Goal: Information Seeking & Learning: Find specific fact

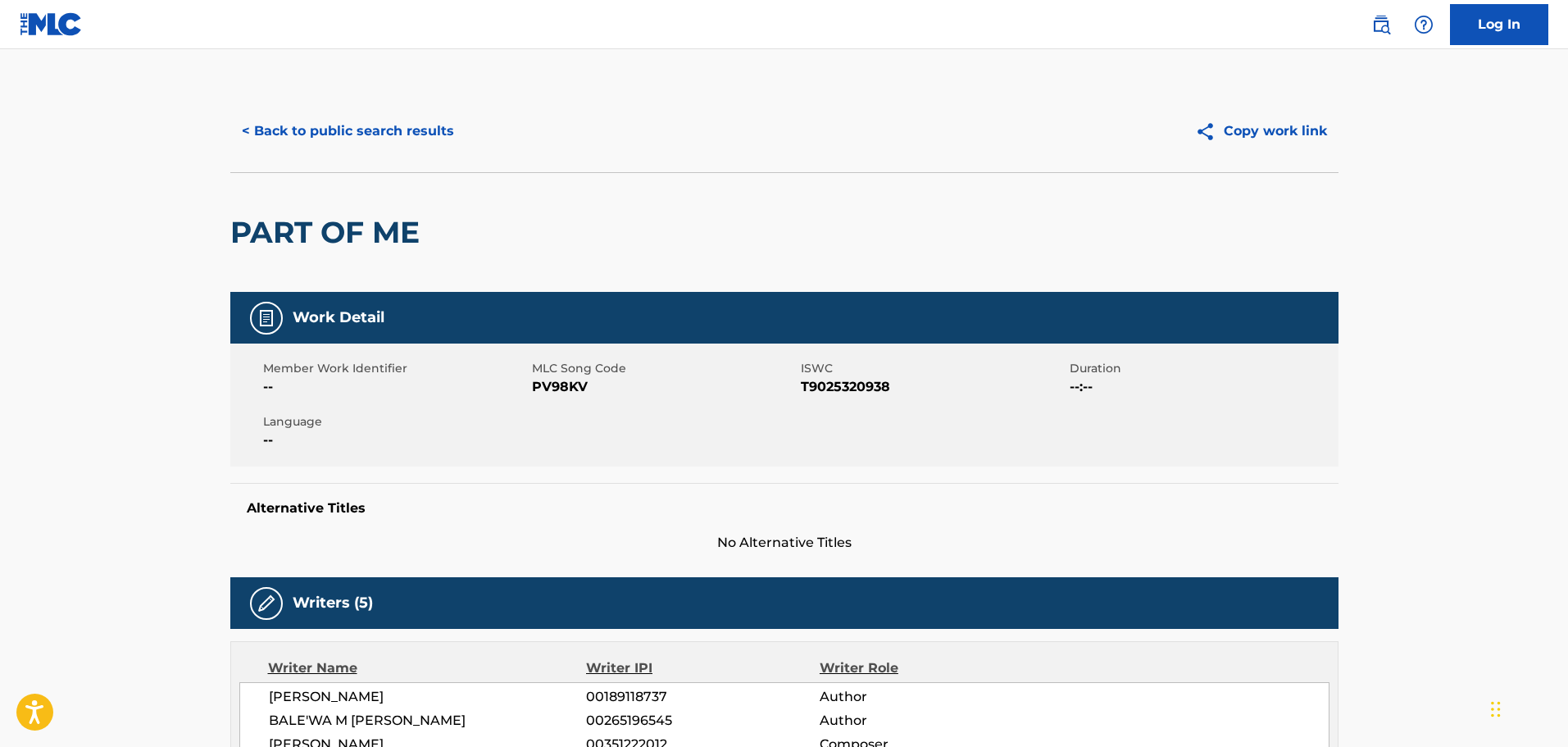
click at [411, 134] on button "< Back to public search results" at bounding box center [347, 131] width 235 height 41
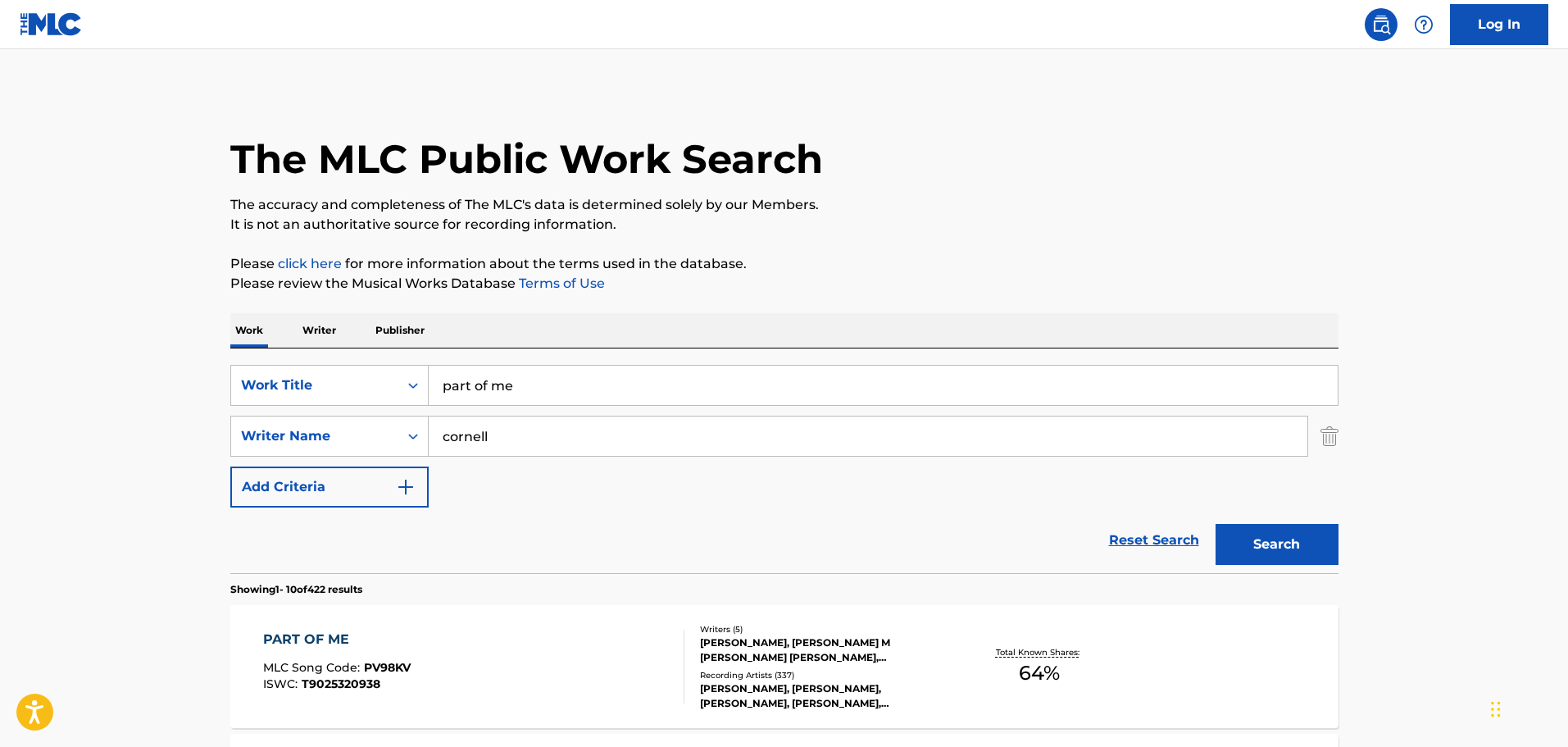
drag, startPoint x: 558, startPoint y: 379, endPoint x: 297, endPoint y: 280, distance: 279.4
type input "no suburban pt. 2"
drag, startPoint x: 538, startPoint y: 426, endPoint x: 273, endPoint y: 381, distance: 268.6
click at [273, 381] on div "SearchWithCriteriacb93914a-9e86-46b4-b30e-38731f1abba9 Work Title no suburban p…" at bounding box center [784, 436] width 1108 height 143
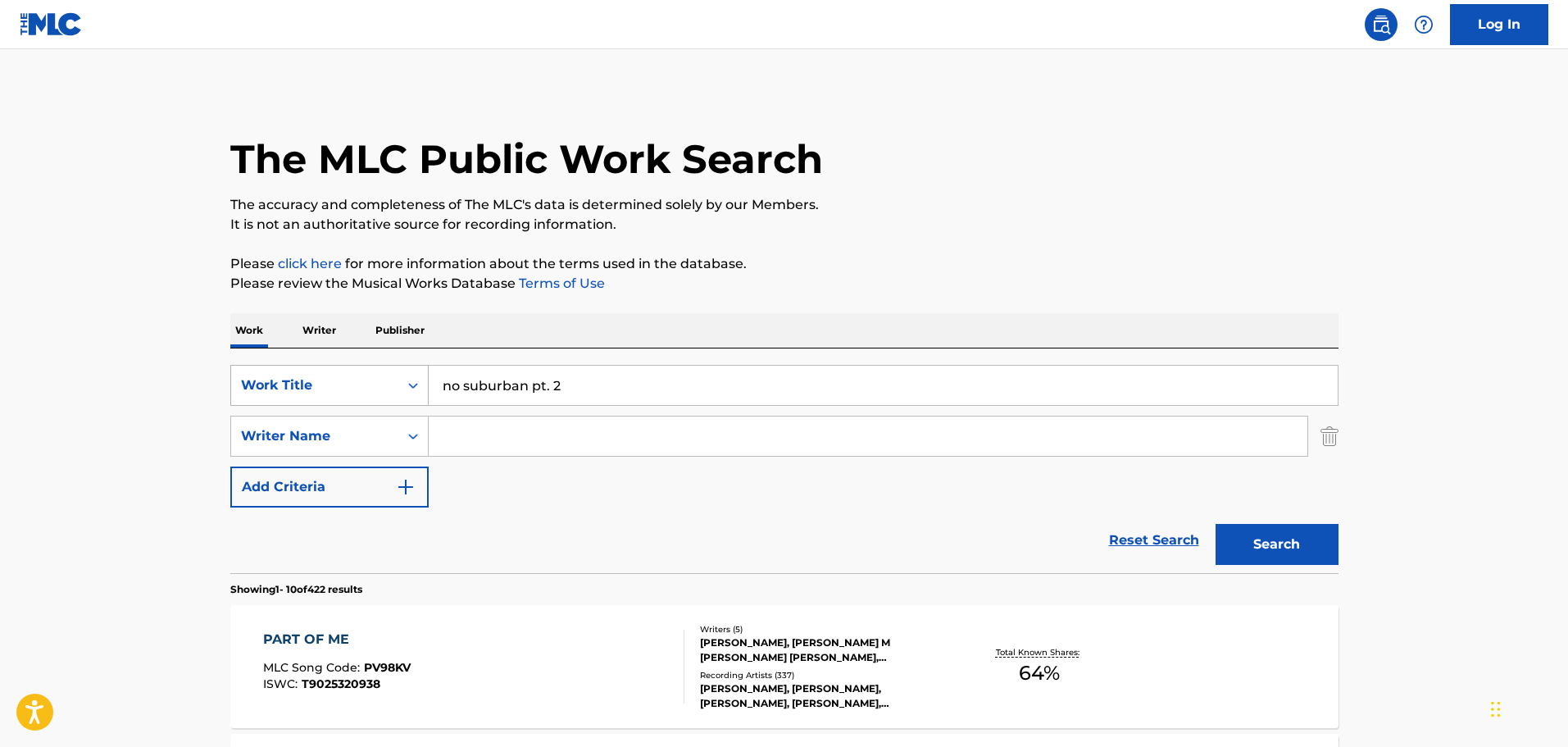
click at [1216, 524] on button "Search" at bounding box center [1277, 544] width 123 height 41
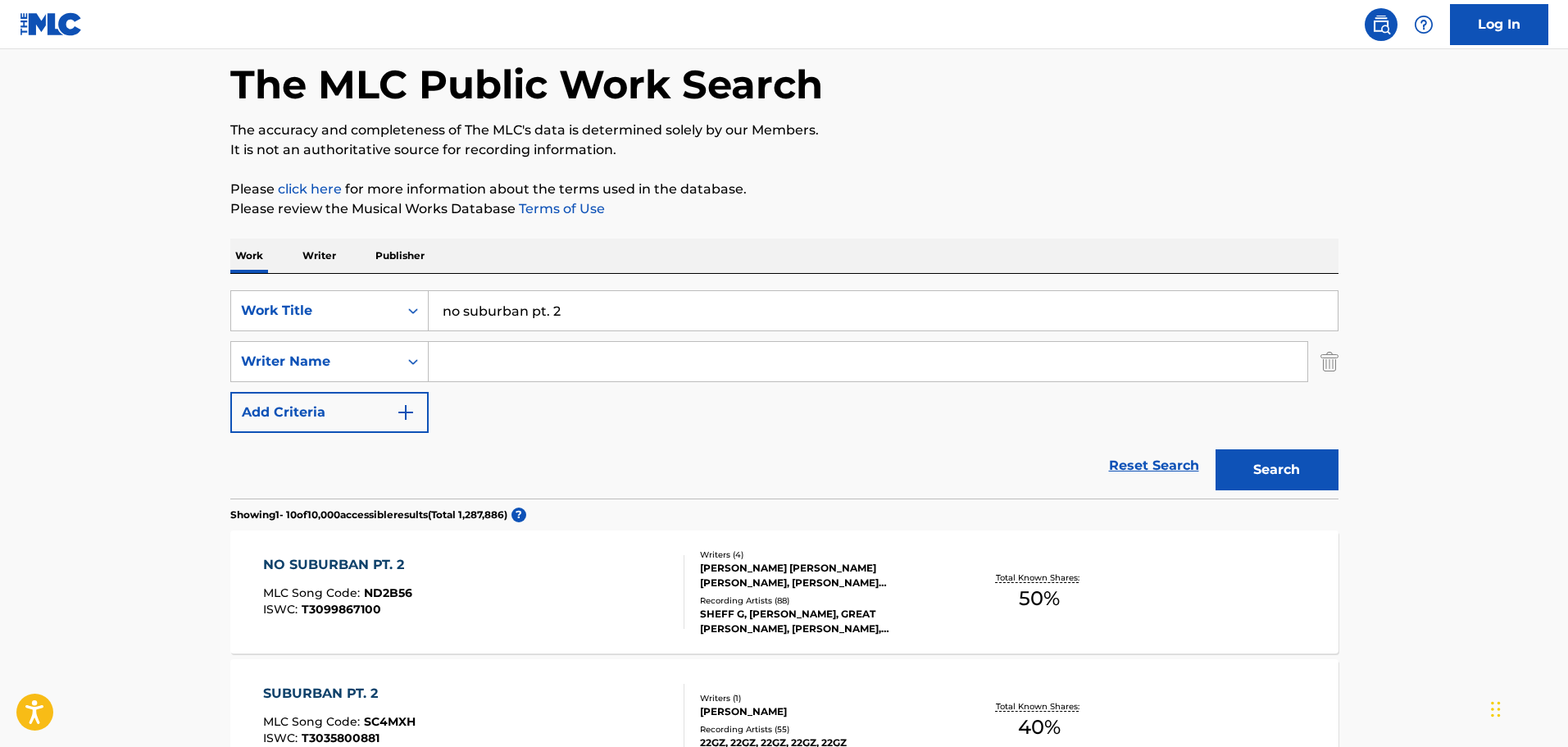
scroll to position [164, 0]
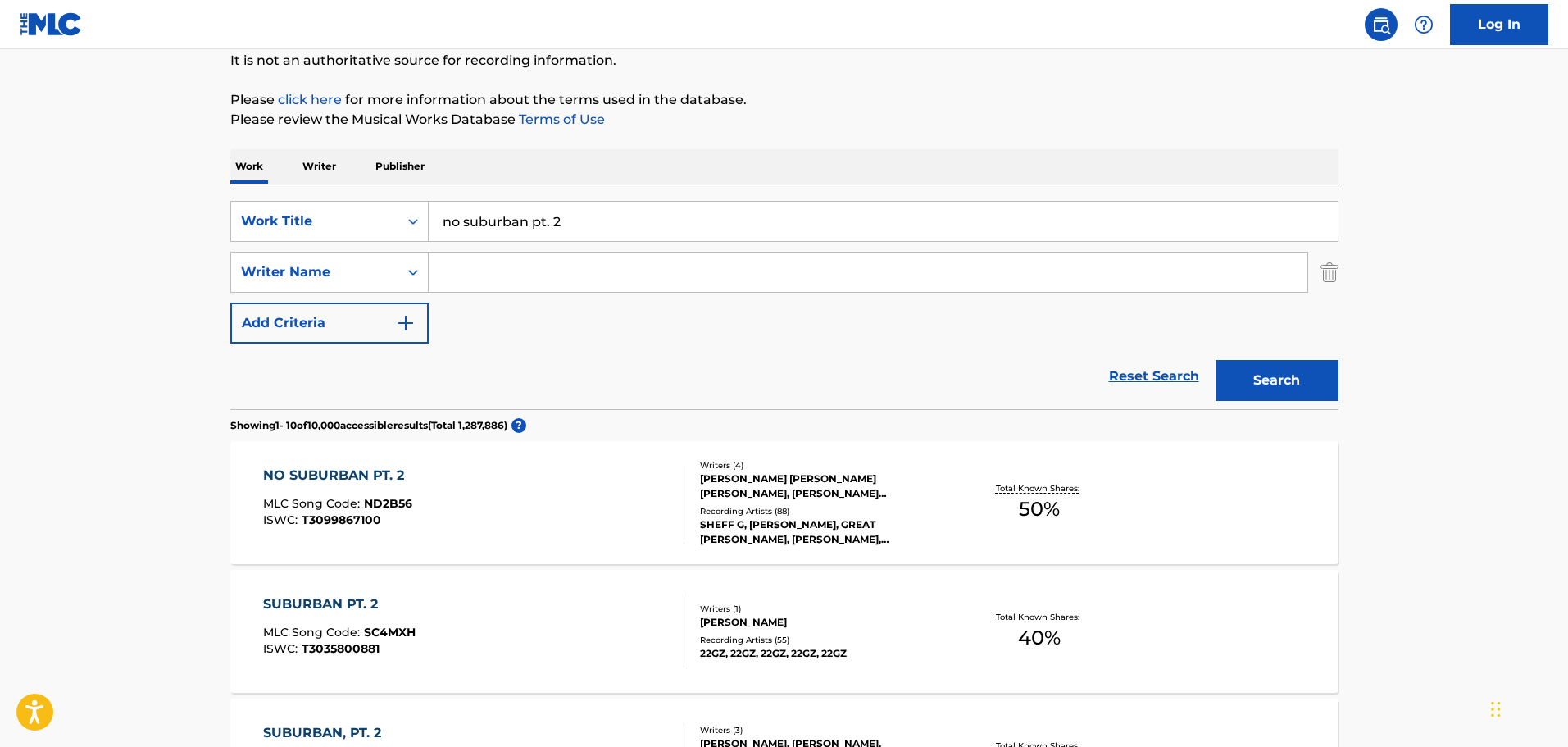
click at [486, 521] on div "NO SUBURBAN PT. 2 MLC Song Code : ND2B56 ISWC : T3099867100" at bounding box center [473, 503] width 421 height 74
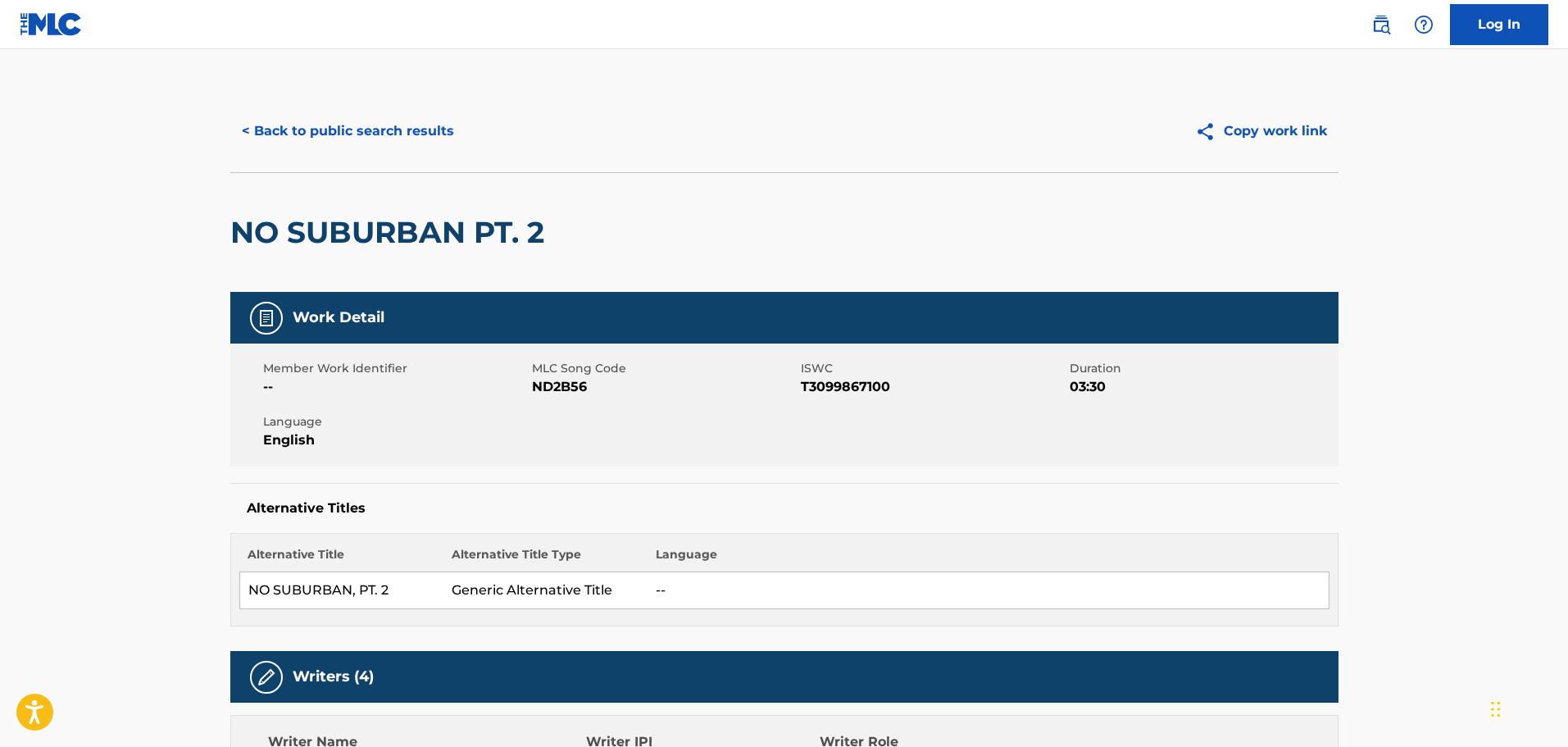
click at [354, 139] on button "< Back to public search results" at bounding box center [347, 131] width 235 height 41
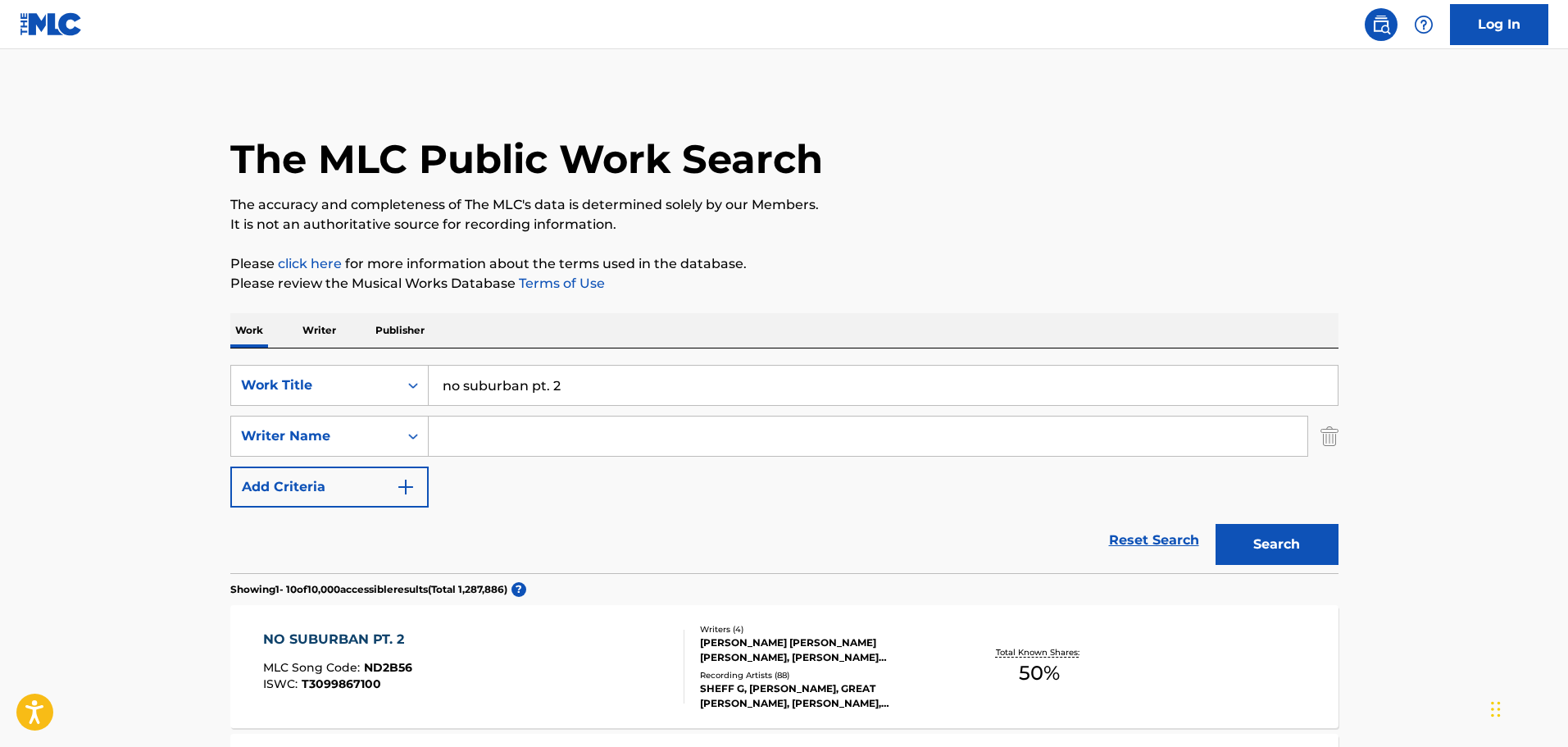
scroll to position [164, 0]
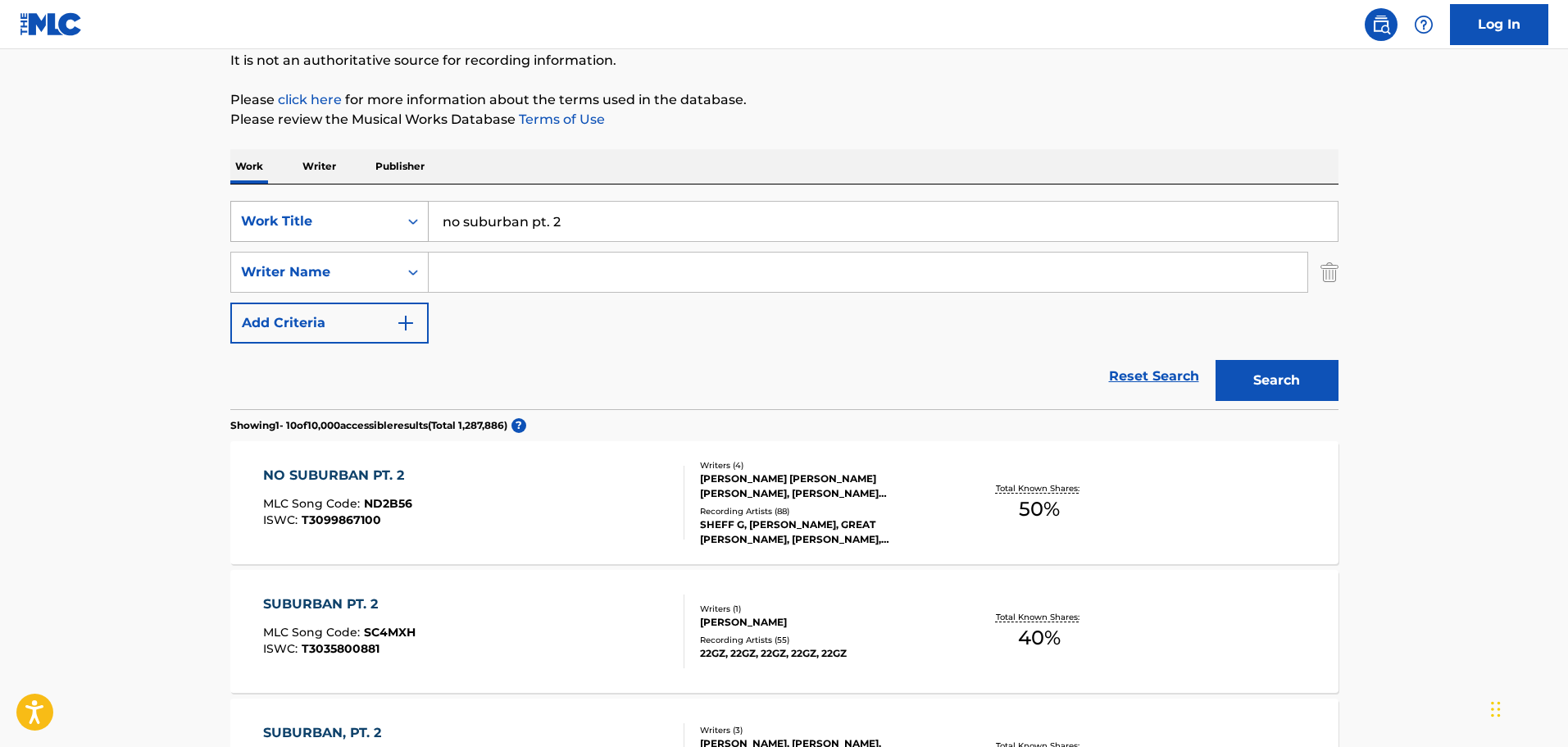
click at [343, 239] on div "Work Title" at bounding box center [329, 221] width 198 height 41
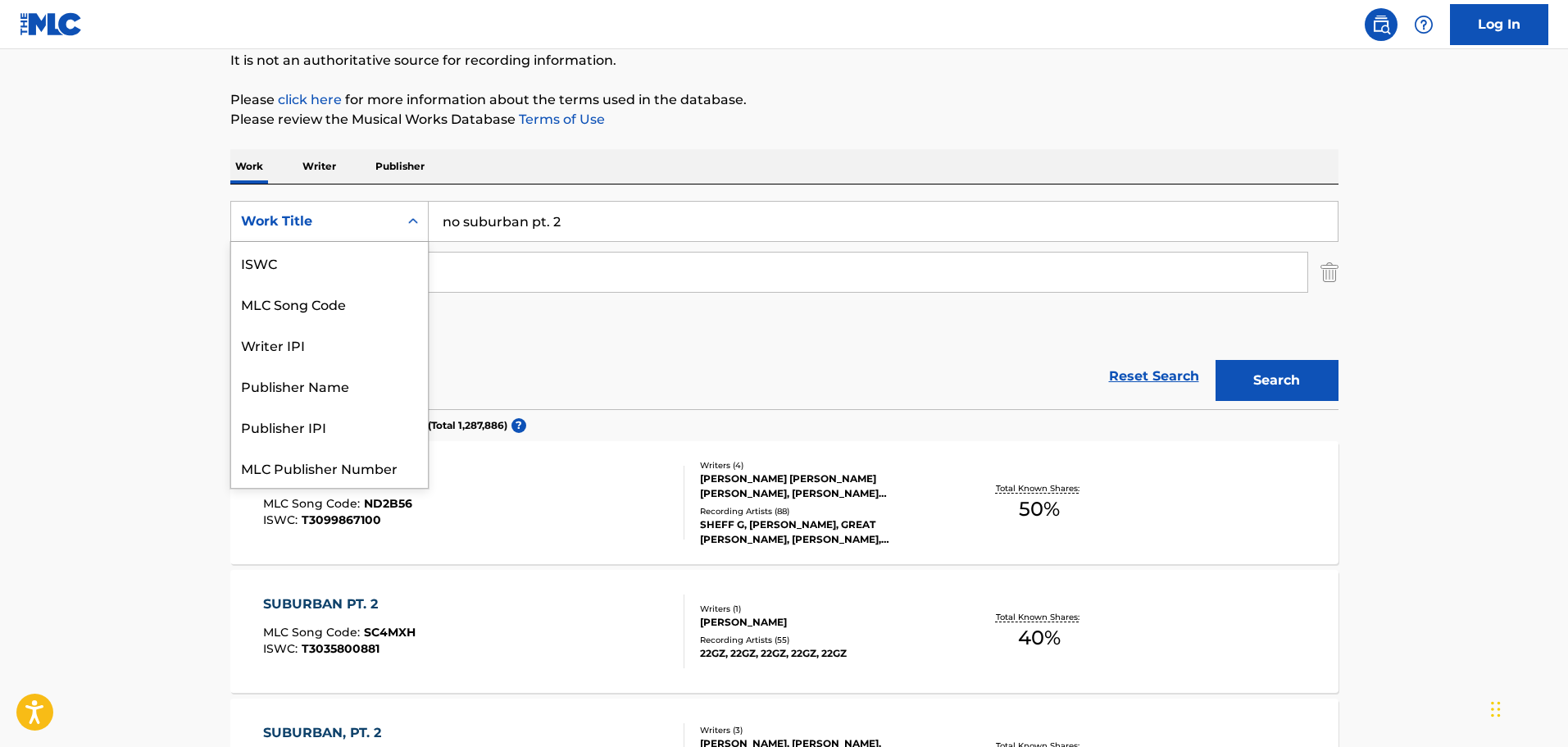
scroll to position [41, 0]
click at [327, 273] on div "MLC Song Code" at bounding box center [329, 262] width 197 height 41
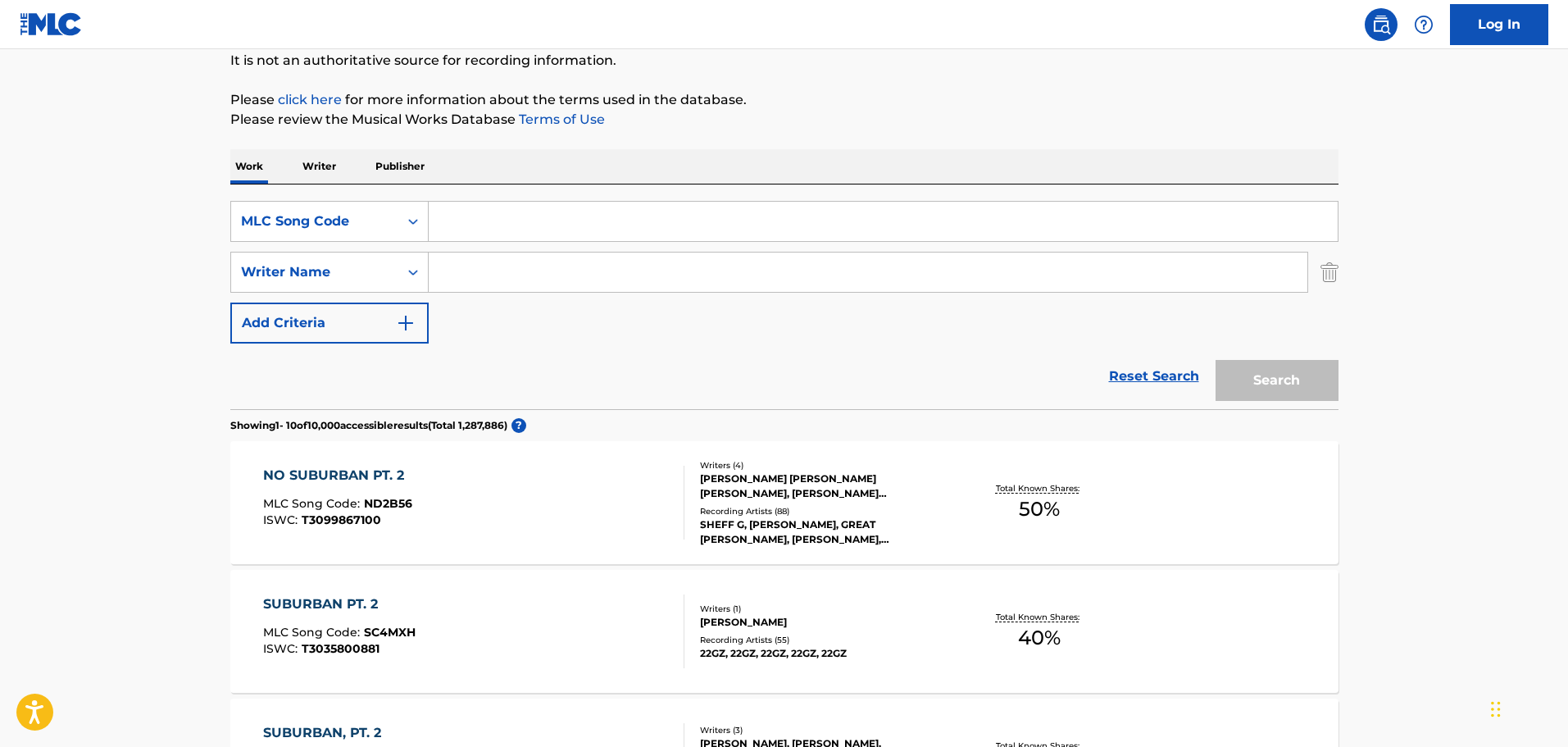
drag, startPoint x: 629, startPoint y: 221, endPoint x: 304, endPoint y: 166, distance: 329.4
click at [740, 207] on div "SearchWithCriteria9d1fd05f-e9ac-4019-a68c-50783775aee0 MLC Song Code SearchWith…" at bounding box center [784, 296] width 1108 height 225
click at [719, 218] on input "Search Form" at bounding box center [883, 221] width 909 height 39
click at [444, 212] on input "Search Form" at bounding box center [883, 221] width 909 height 39
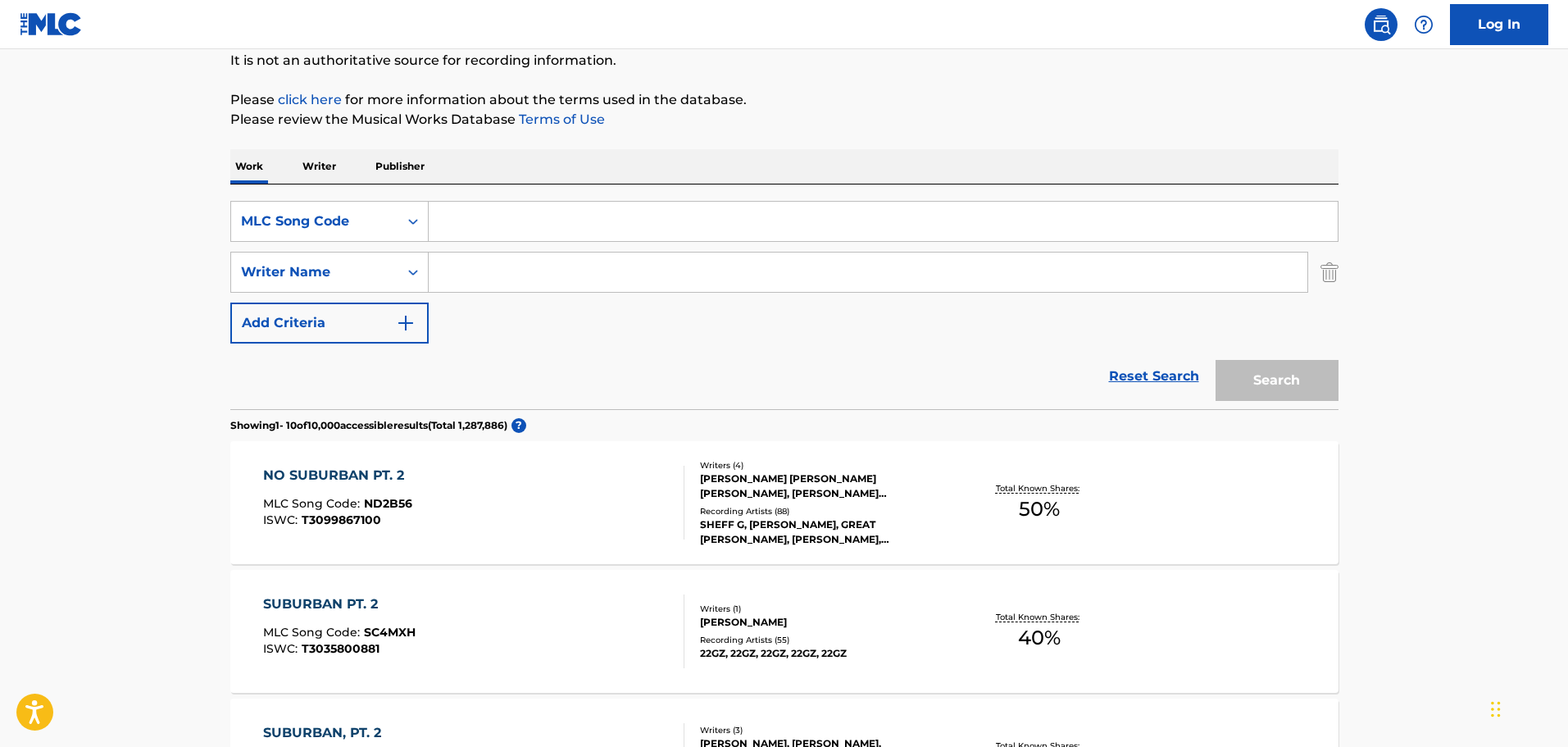
paste input "MB81ZZ"
click at [1309, 372] on button "Search" at bounding box center [1277, 380] width 123 height 41
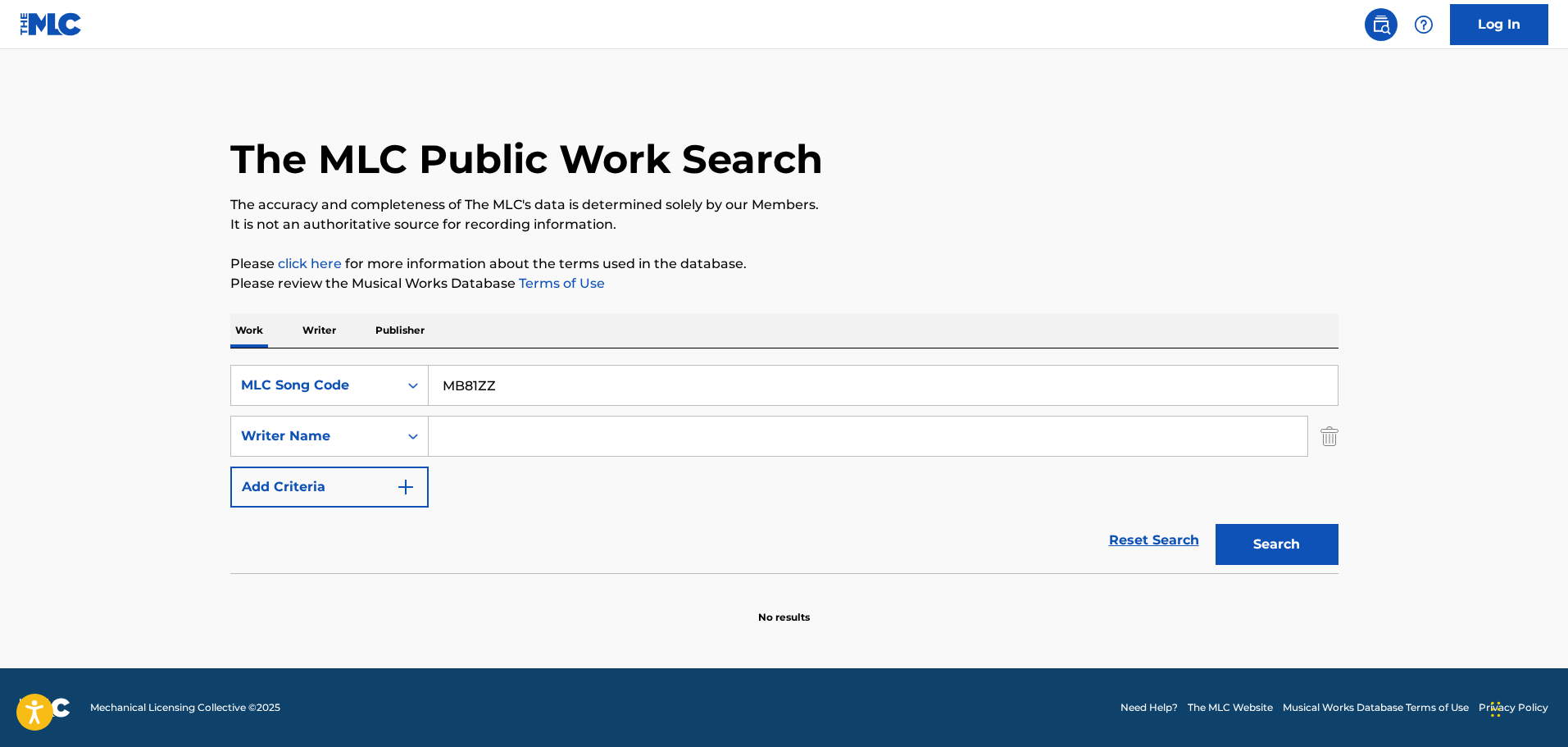
scroll to position [0, 0]
click at [446, 376] on input "MB81ZZ" at bounding box center [883, 385] width 909 height 39
type input "MB81ZZ"
click at [1272, 544] on button "Search" at bounding box center [1277, 544] width 123 height 41
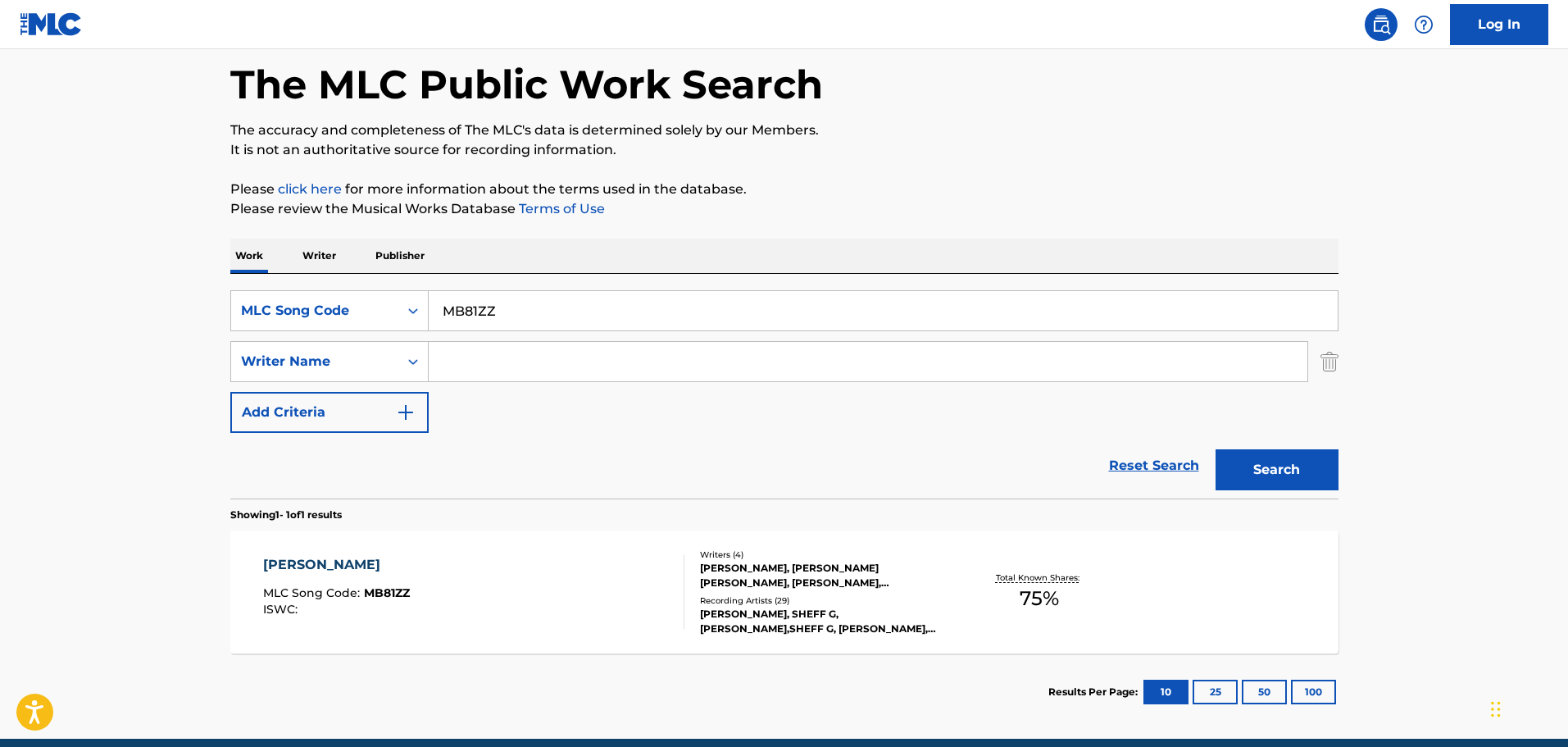
scroll to position [145, 0]
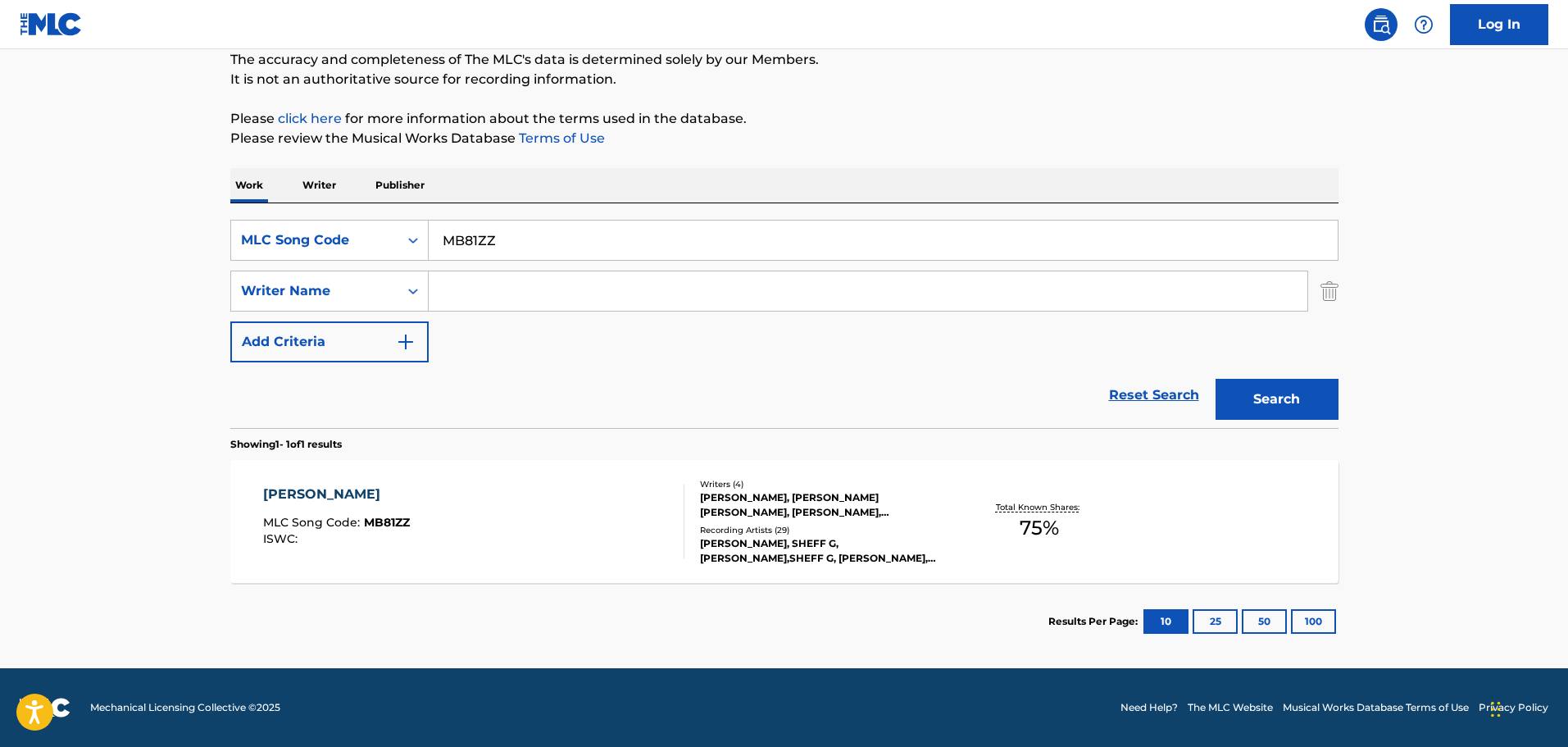
click at [512, 518] on div "[PERSON_NAME] MLC Song Code : MB81ZZ ISWC :" at bounding box center [473, 522] width 421 height 74
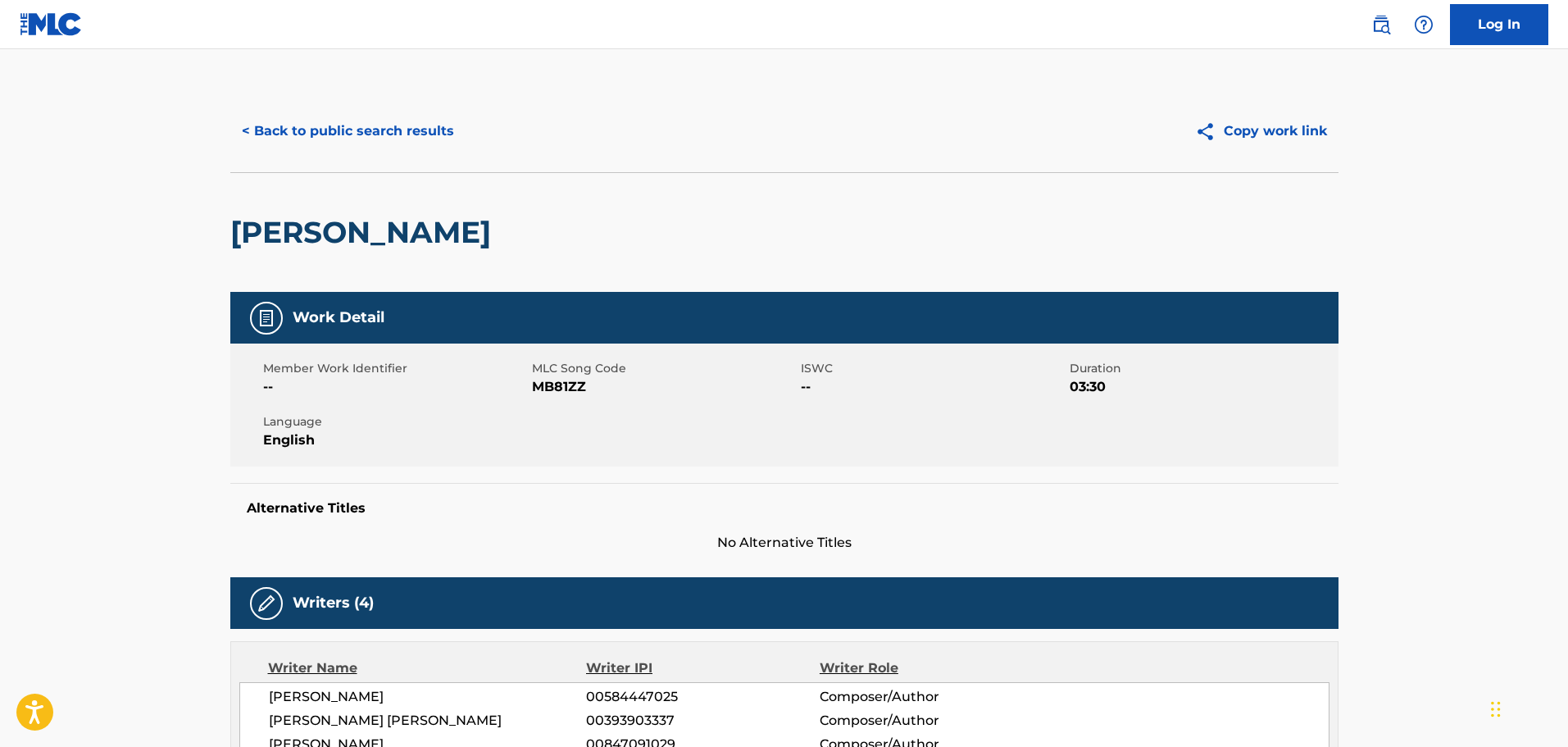
click at [403, 124] on button "< Back to public search results" at bounding box center [347, 131] width 235 height 41
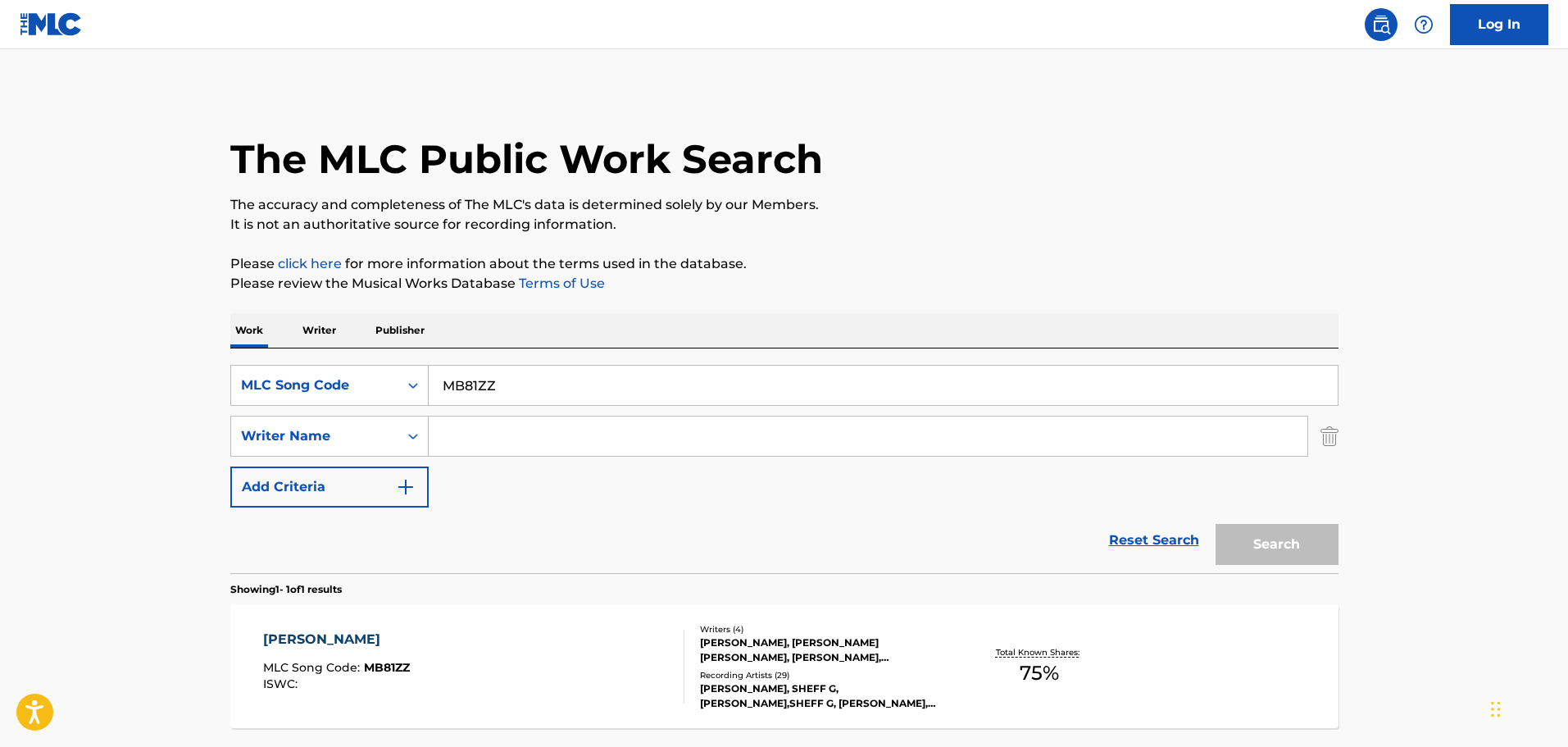
scroll to position [52, 0]
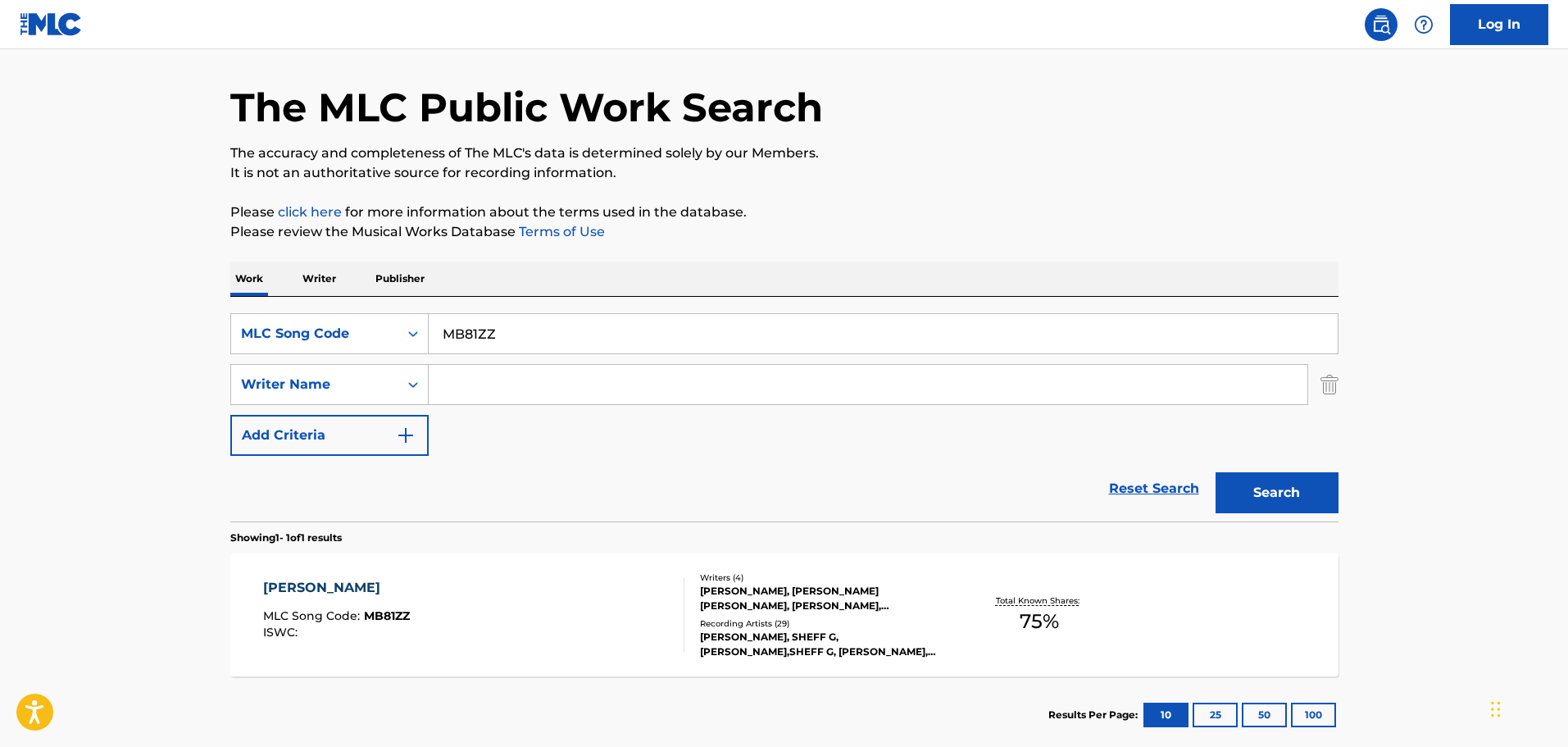
click at [522, 326] on input "MB81ZZ" at bounding box center [883, 333] width 909 height 39
drag, startPoint x: 457, startPoint y: 313, endPoint x: 282, endPoint y: 268, distance: 181.1
click at [262, 258] on div "The MLC Public Work Search The accuracy and completeness of The MLC's data is d…" at bounding box center [785, 396] width 1148 height 715
paste input "WB8IA7"
type input "WB8IA7"
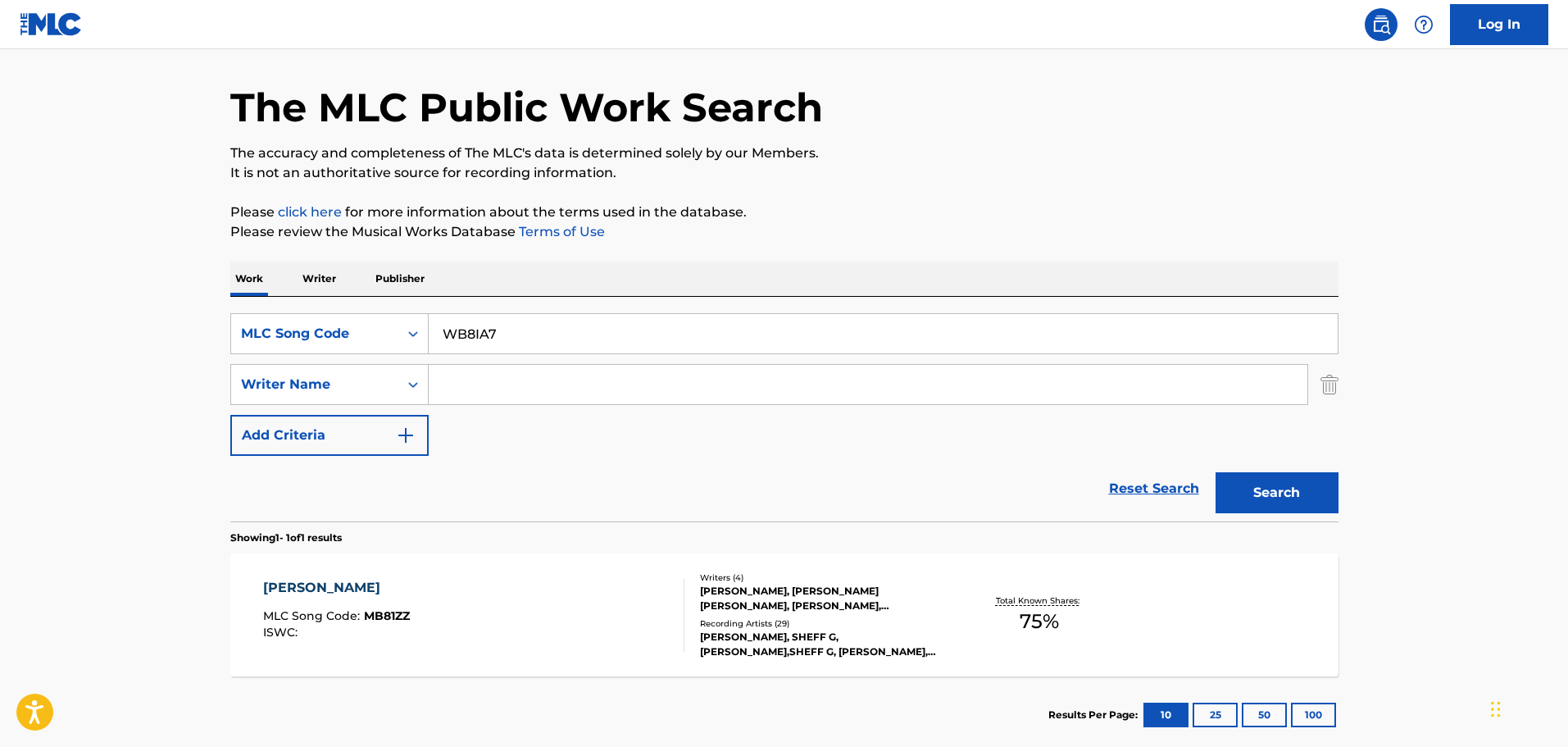
click at [1304, 489] on button "Search" at bounding box center [1277, 492] width 123 height 41
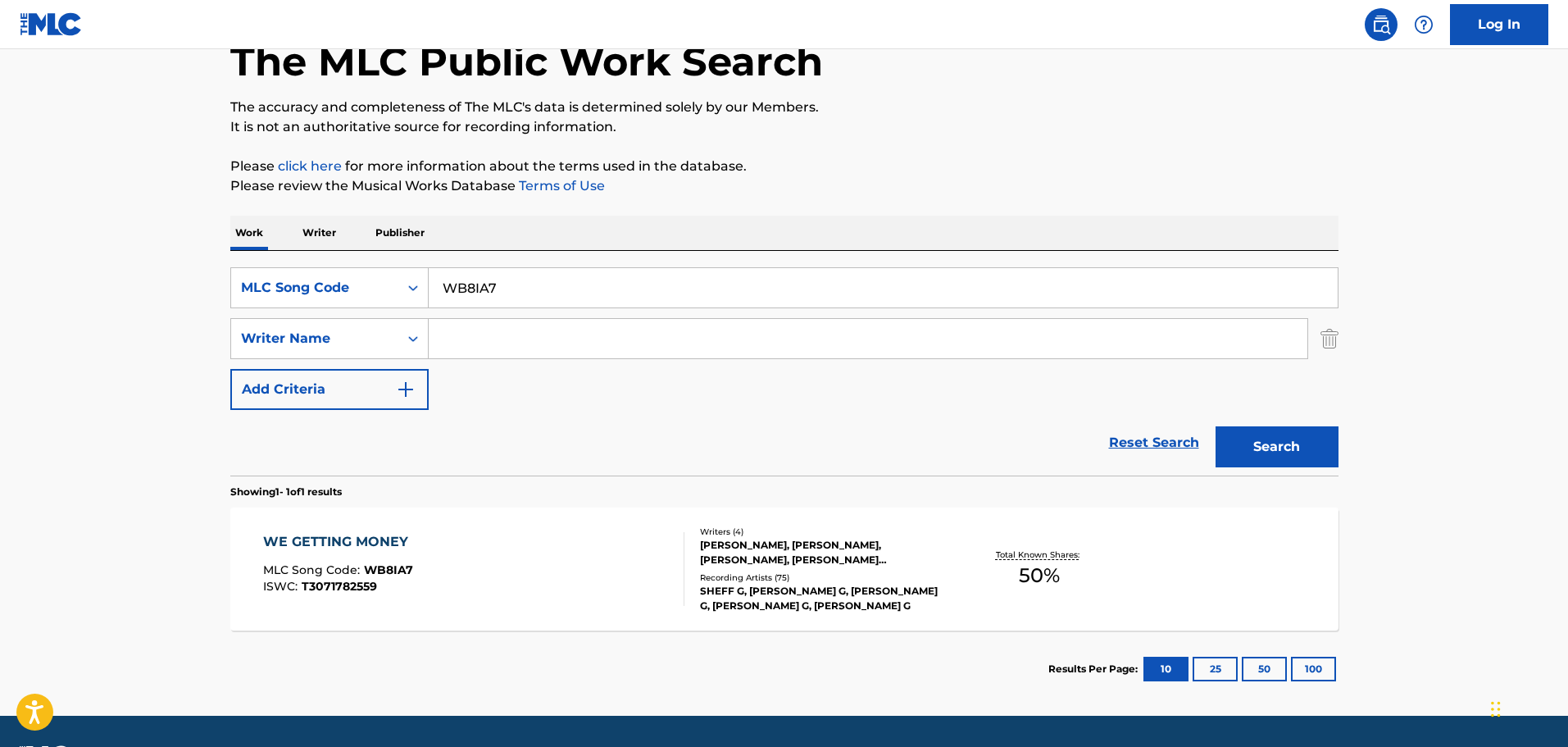
scroll to position [145, 0]
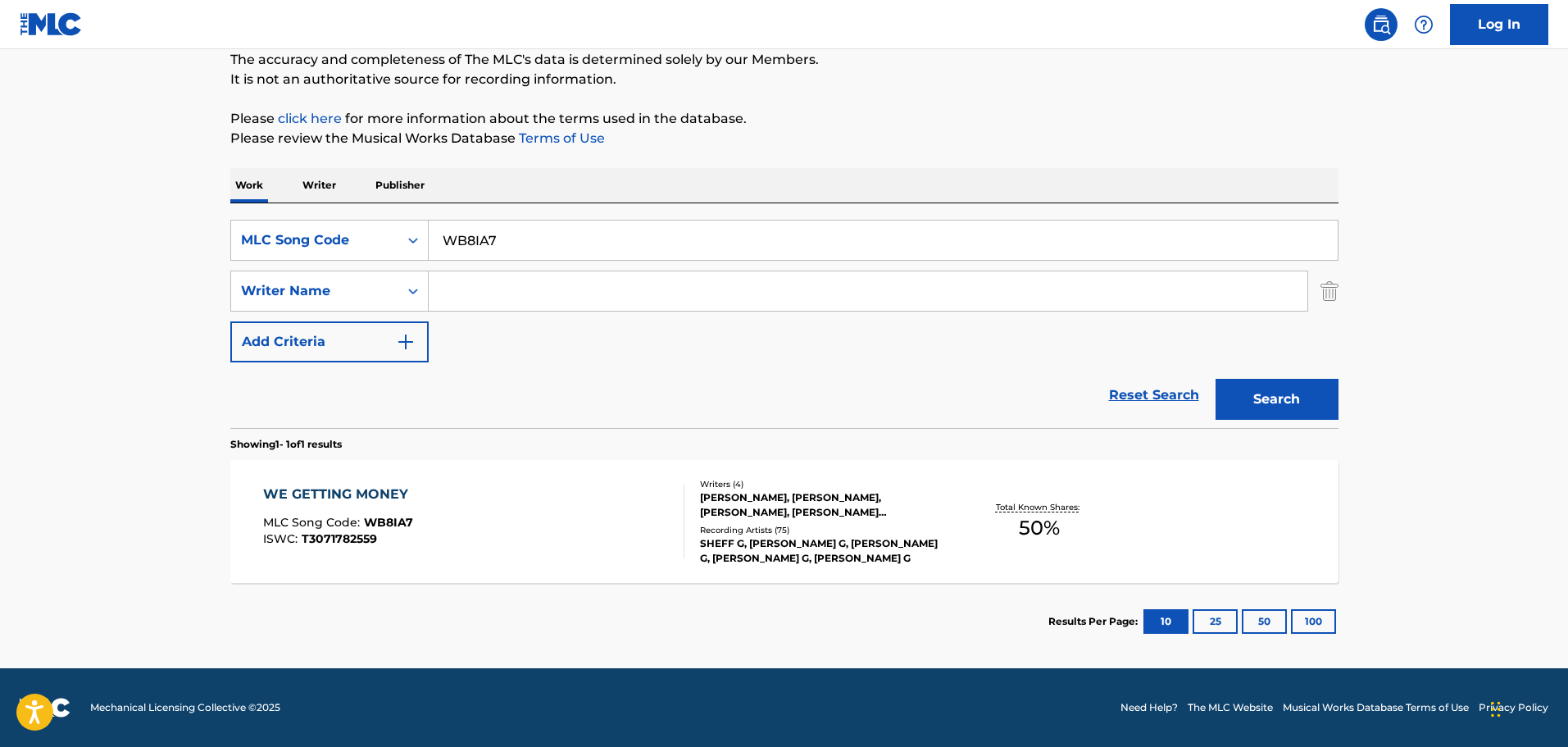
click at [597, 493] on div "WE GETTING MONEY MLC Song Code : WB8IA7 ISWC : T3071782559" at bounding box center [473, 522] width 421 height 74
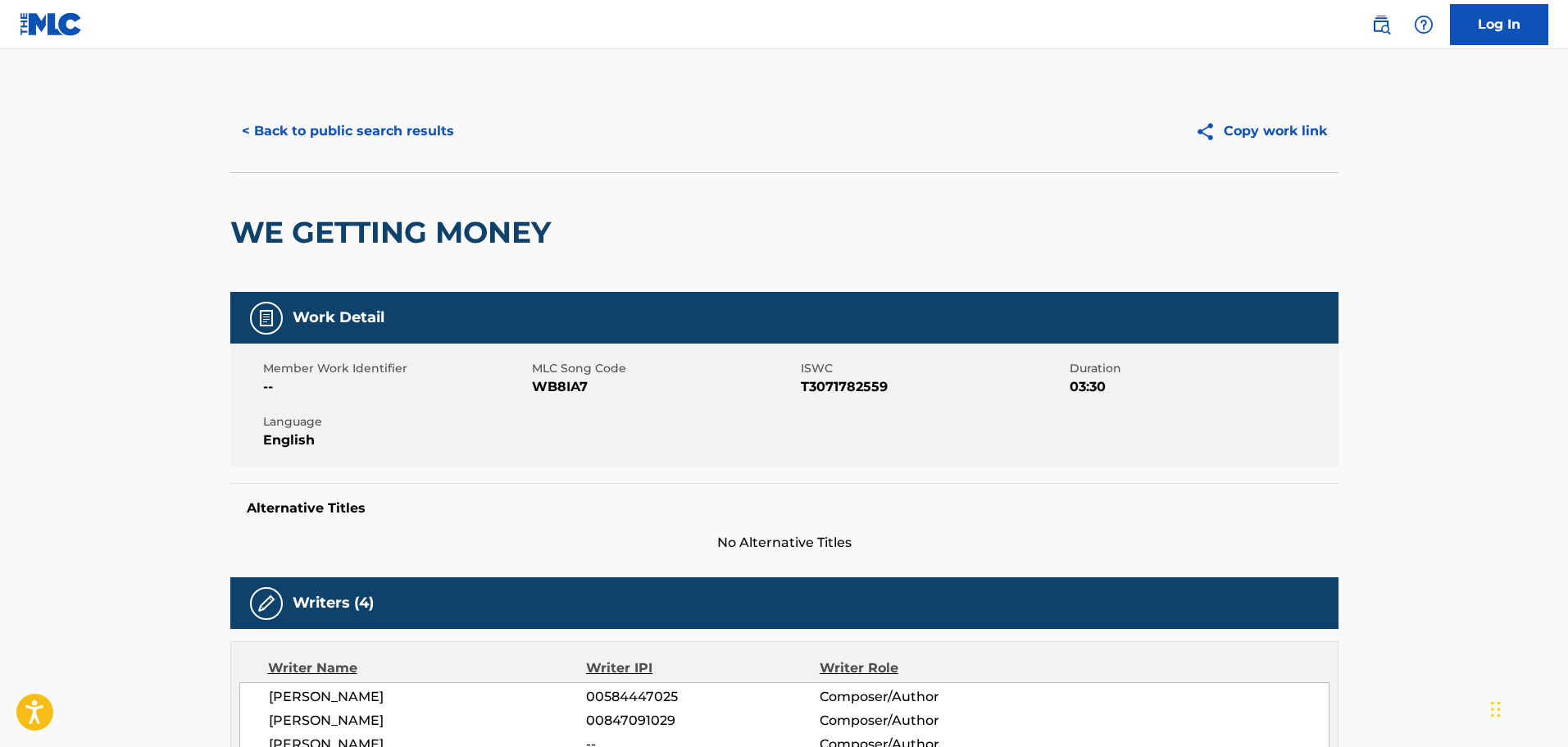
click at [324, 134] on button "< Back to public search results" at bounding box center [347, 131] width 235 height 41
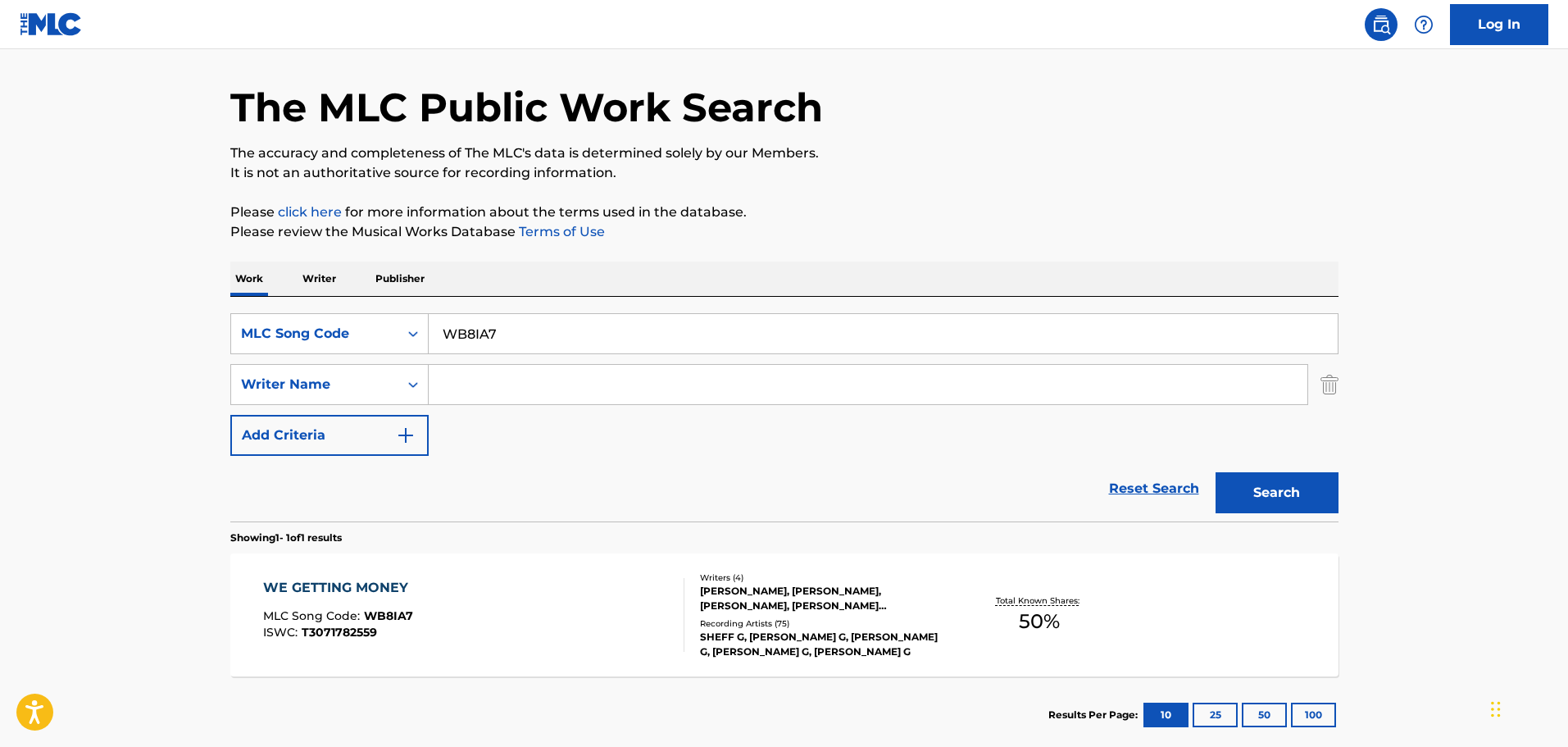
drag, startPoint x: 517, startPoint y: 339, endPoint x: 360, endPoint y: 289, distance: 165.4
click at [360, 288] on div "Work Writer Publisher SearchWithCriteria9d1fd05f-e9ac-4019-a68c-50783775aee0 ML…" at bounding box center [784, 508] width 1108 height 492
paste input "FE0535"
type input "FE0535"
click at [1281, 485] on button "Search" at bounding box center [1277, 492] width 123 height 41
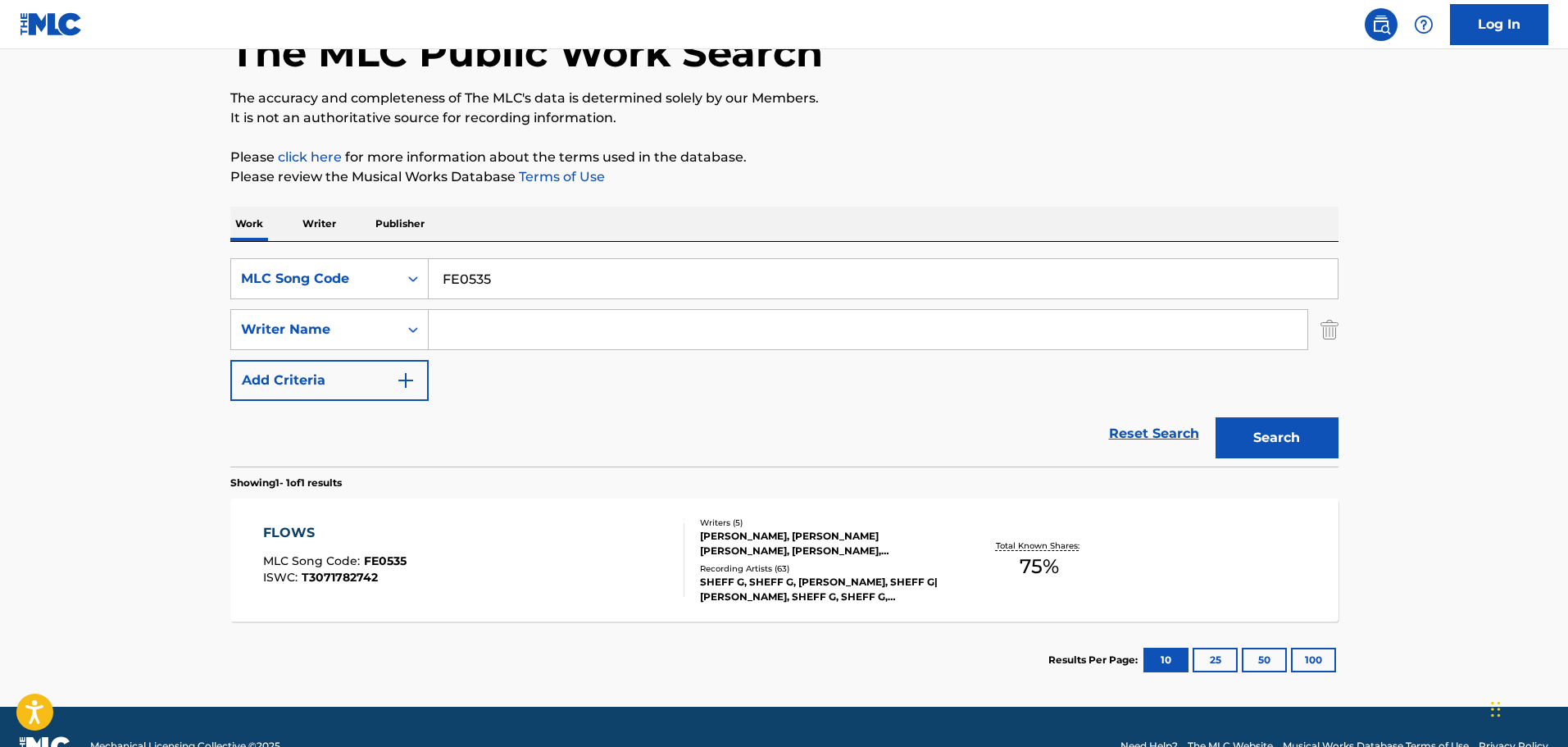
scroll to position [134, 0]
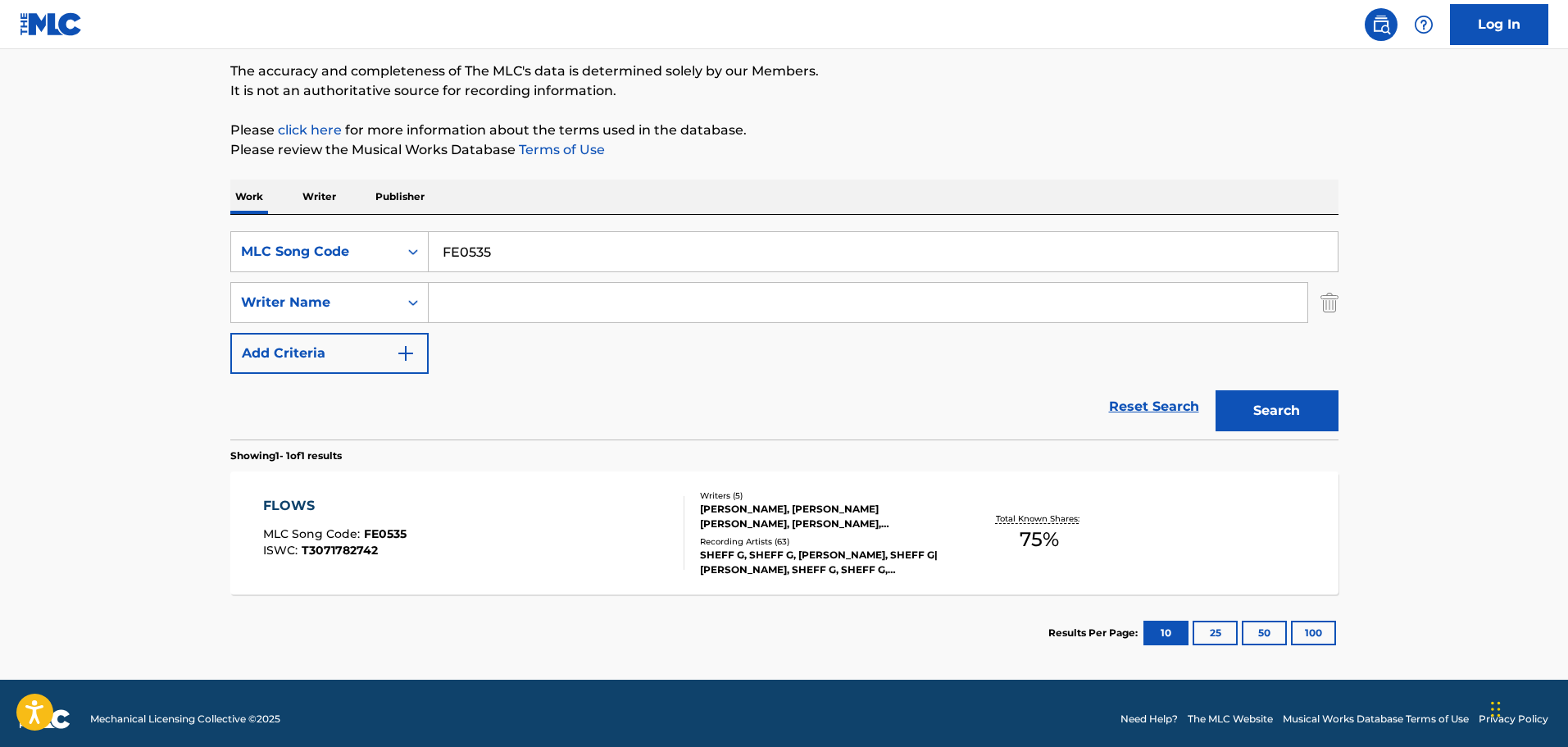
click at [708, 521] on div "[PERSON_NAME], [PERSON_NAME] [PERSON_NAME], [PERSON_NAME], [PERSON_NAME], [PERS…" at bounding box center [824, 517] width 248 height 30
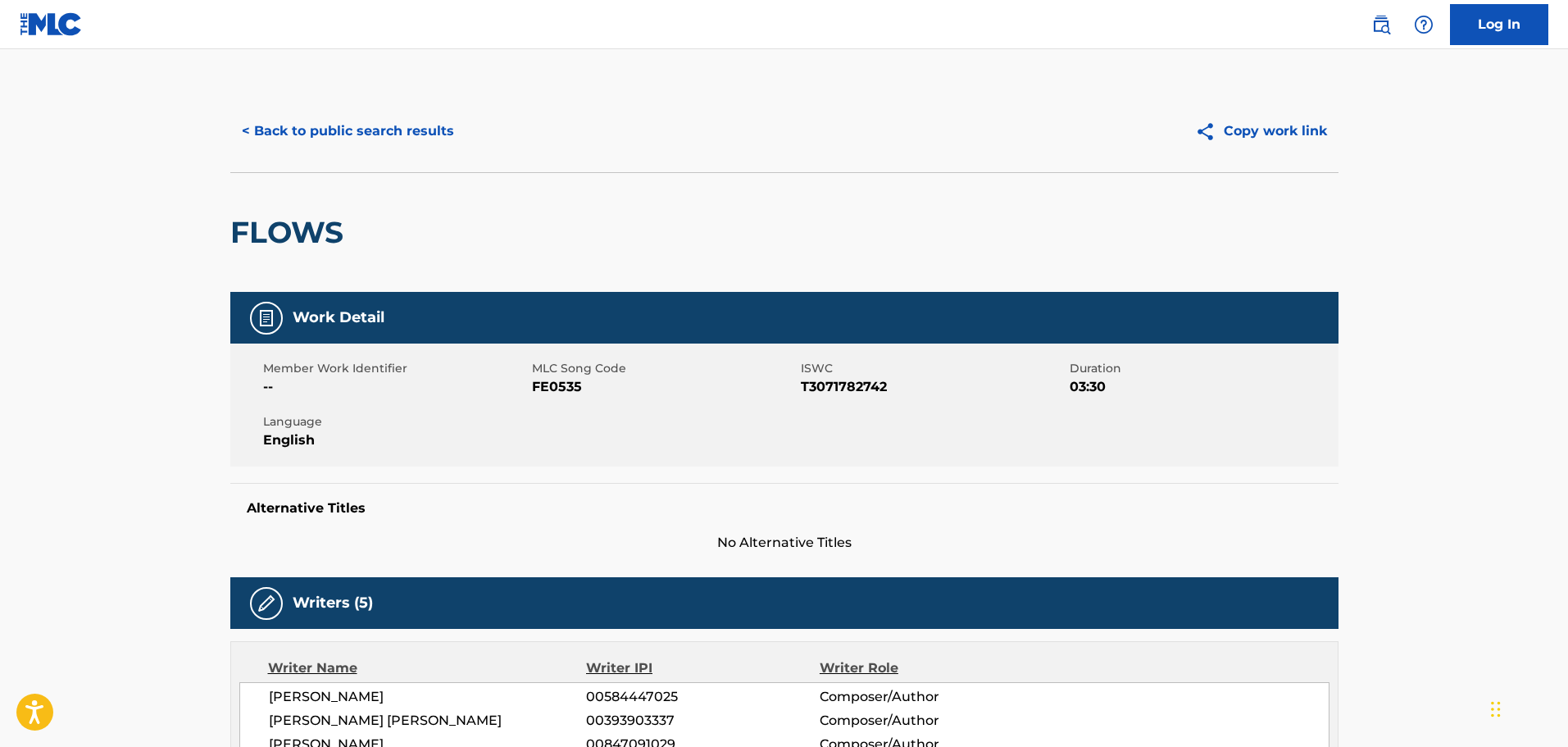
click at [334, 137] on button "< Back to public search results" at bounding box center [347, 131] width 235 height 41
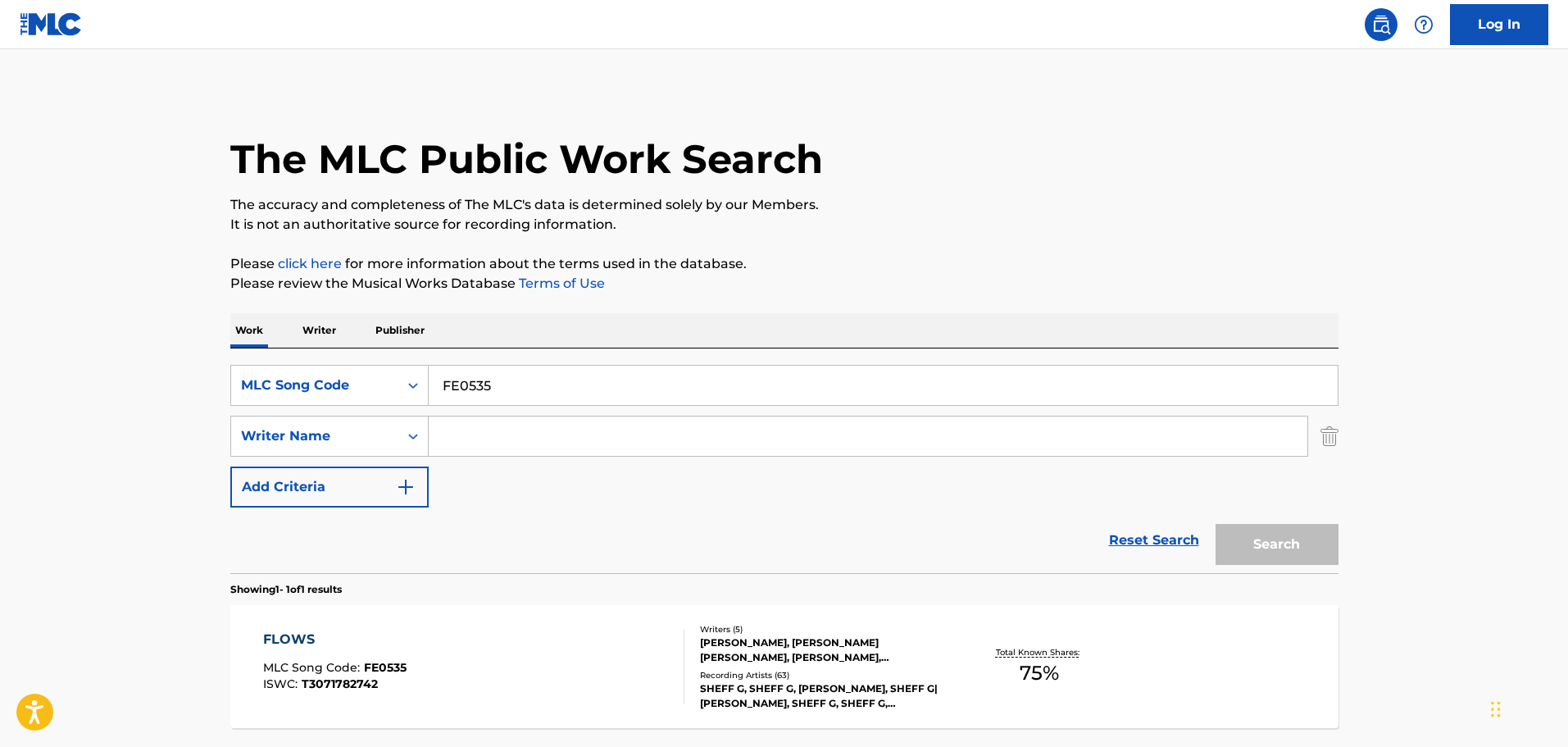
scroll to position [52, 0]
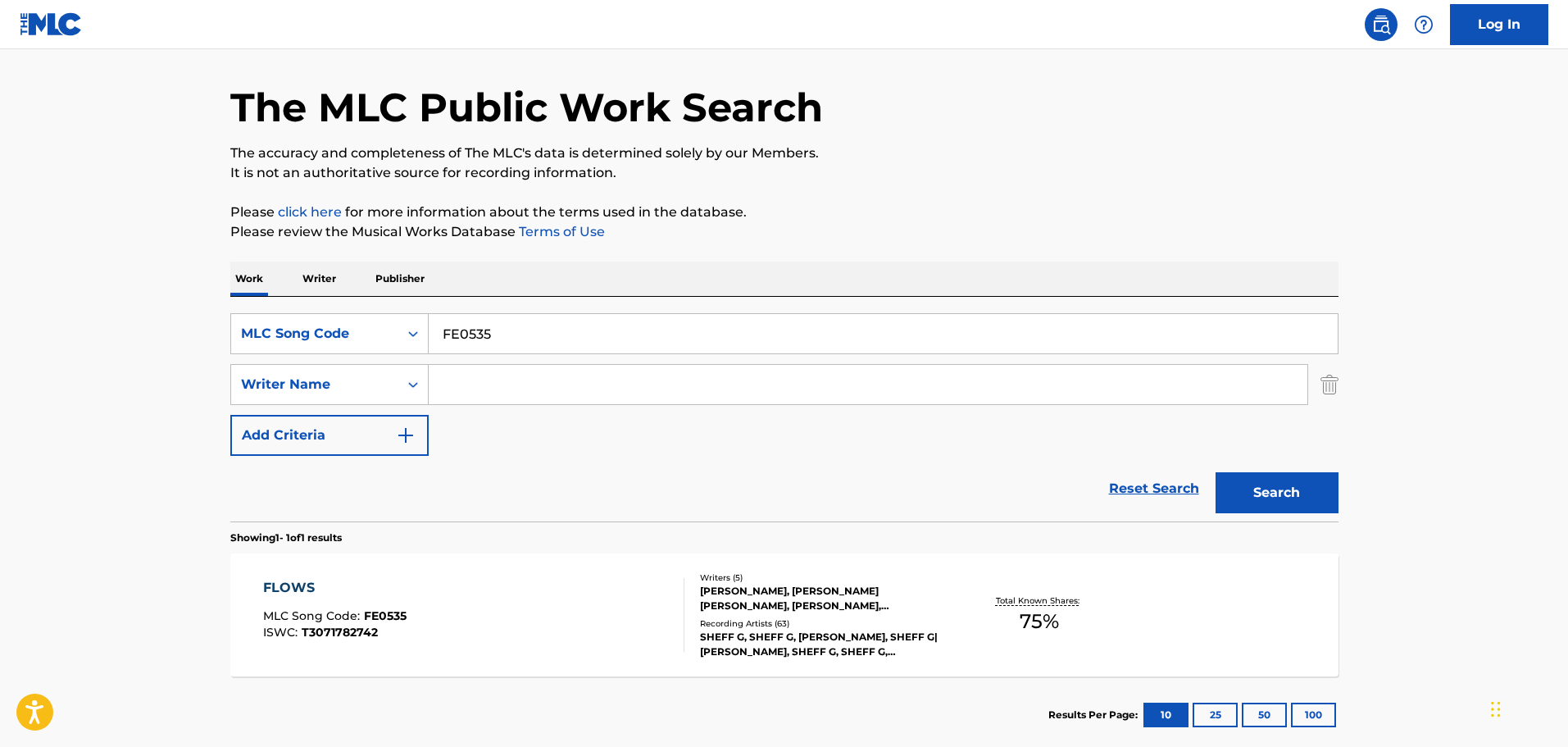
drag, startPoint x: 536, startPoint y: 337, endPoint x: 257, endPoint y: 305, distance: 281.4
click at [257, 305] on div "SearchWithCriteria9d1fd05f-e9ac-4019-a68c-50783775aee0 MLC Song Code FE0535 Sea…" at bounding box center [784, 409] width 1108 height 225
paste input "PF0XIX"
type input "PF0XIX"
click at [1294, 485] on button "Search" at bounding box center [1277, 492] width 123 height 41
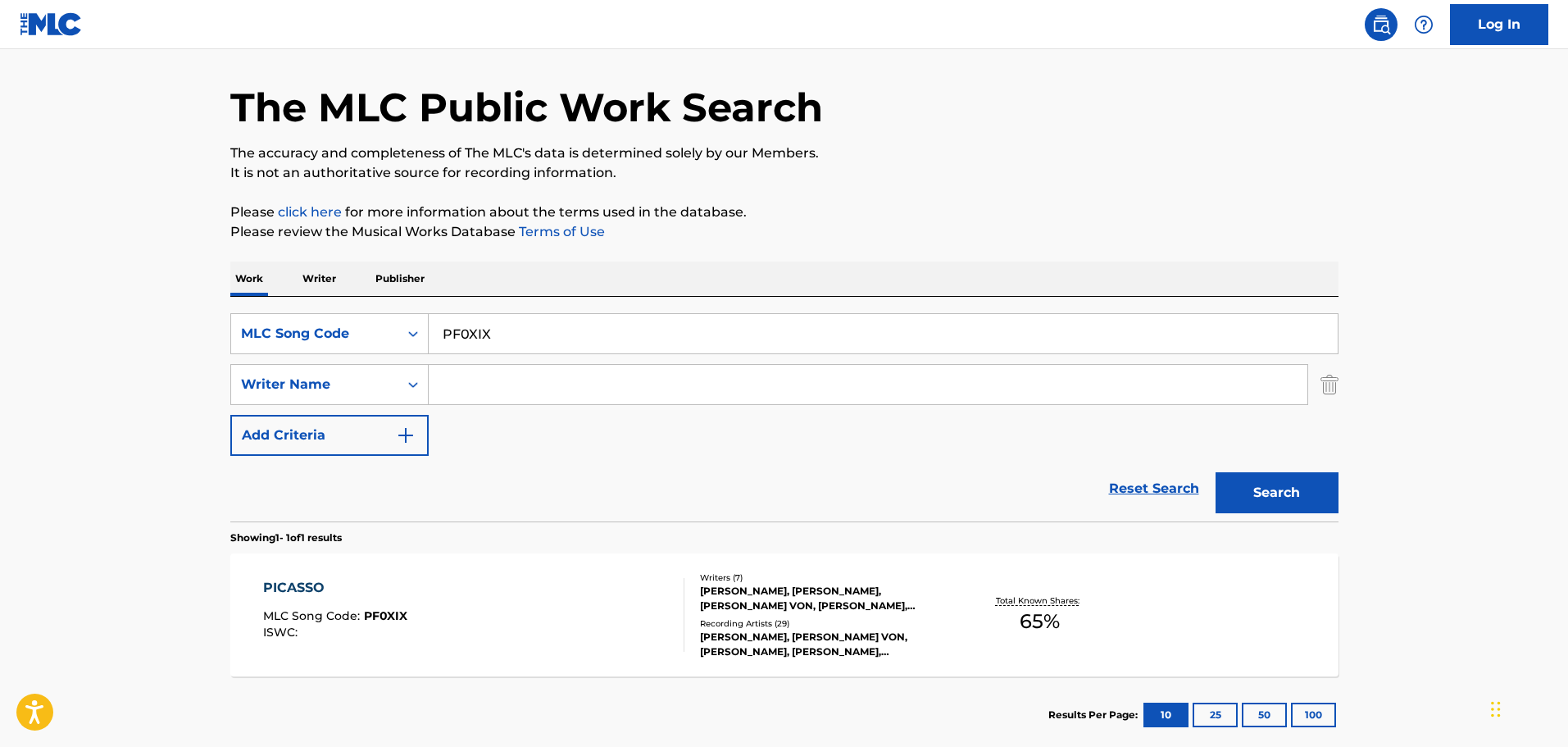
click at [608, 619] on div "PICASSO MLC Song Code : PF0XIX ISWC :" at bounding box center [473, 615] width 421 height 74
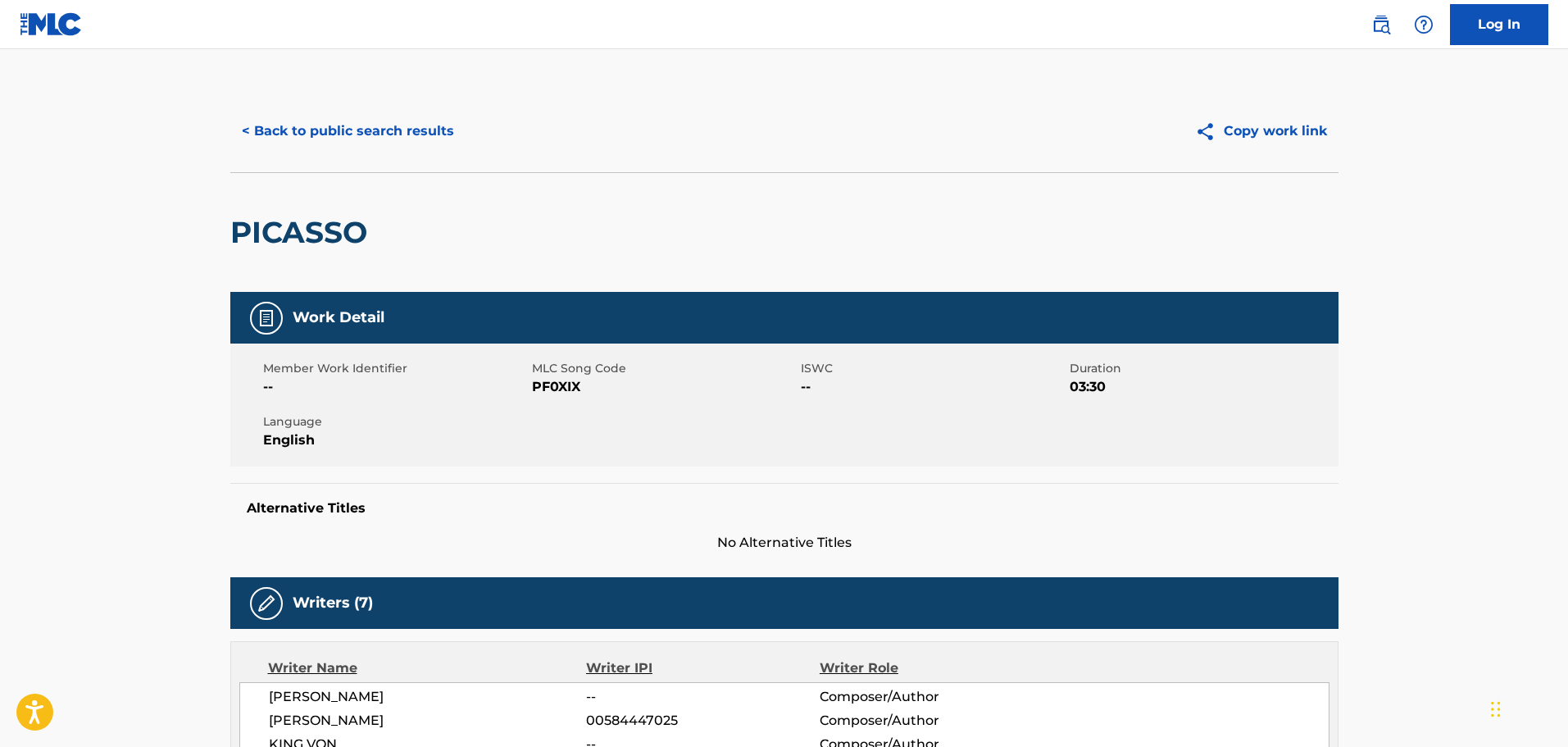
click at [290, 111] on button "< Back to public search results" at bounding box center [347, 131] width 235 height 41
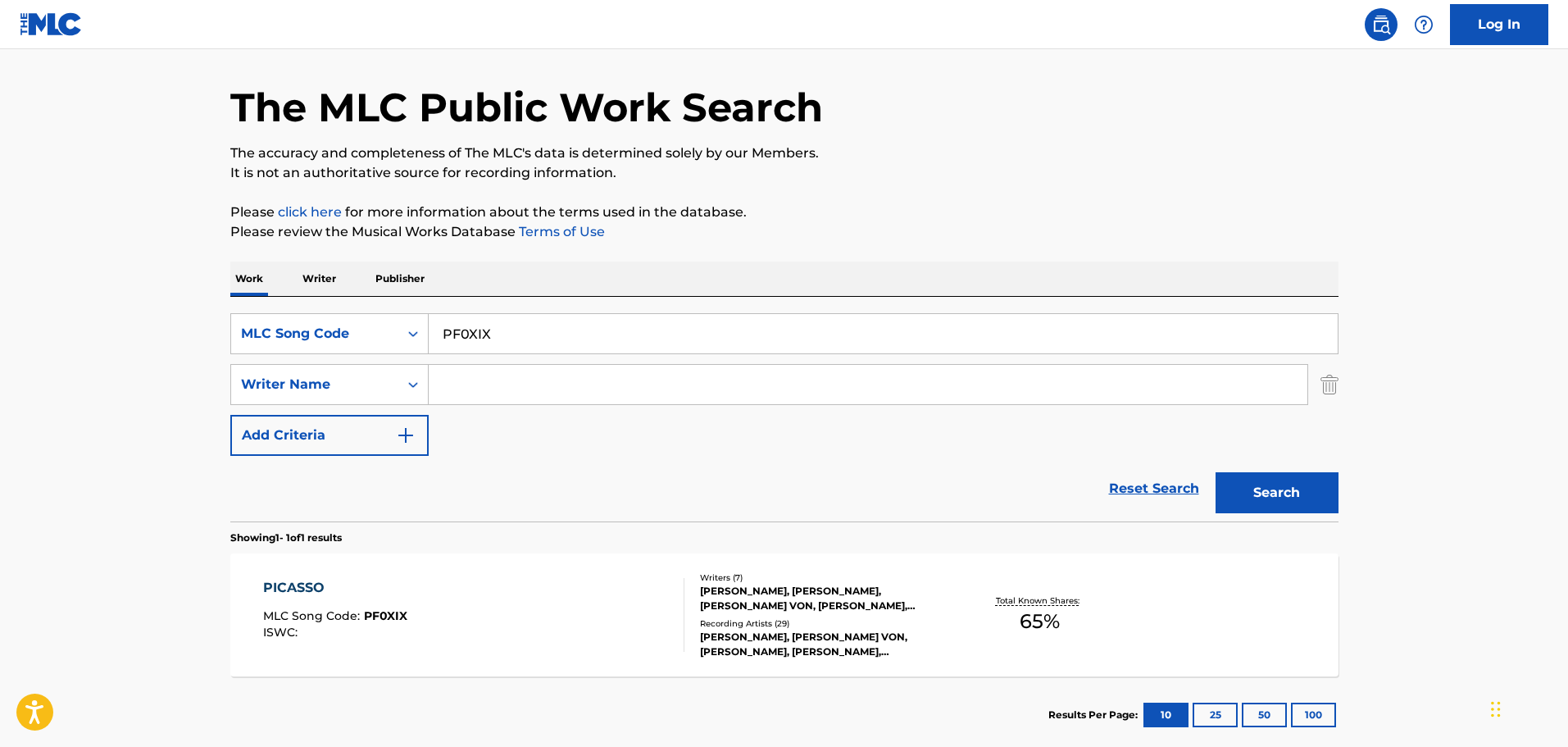
drag, startPoint x: 527, startPoint y: 335, endPoint x: 253, endPoint y: 295, distance: 277.6
click at [260, 293] on div "Work Writer Publisher SearchWithCriteria9d1fd05f-e9ac-4019-a68c-50783775aee0 ML…" at bounding box center [784, 508] width 1108 height 492
paste input "MB5B6O"
type input "MB5B6O"
click at [1317, 485] on button "Search" at bounding box center [1277, 492] width 123 height 41
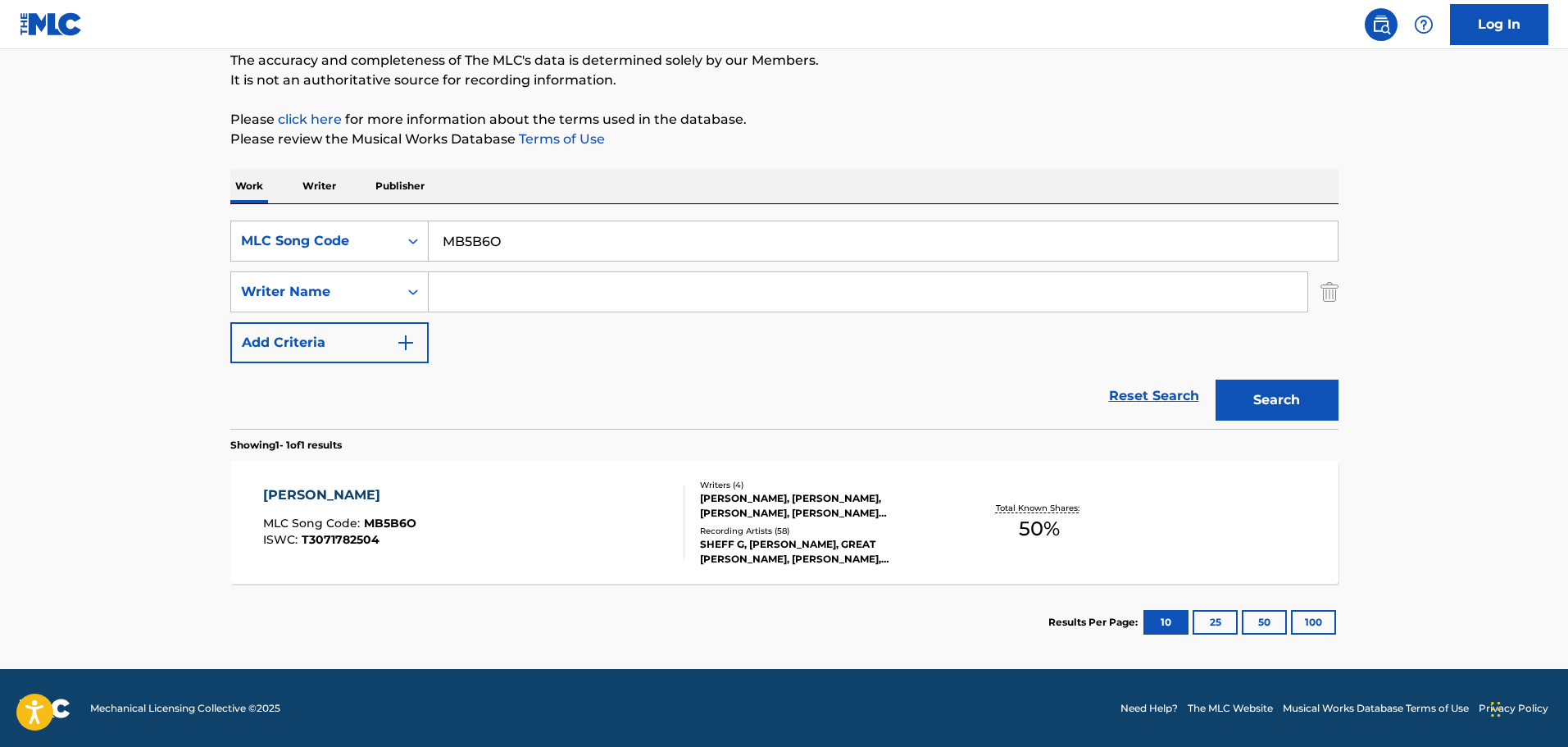
scroll to position [145, 0]
click at [553, 514] on div "[PERSON_NAME] MLC Song Code : MB5B6O ISWC : T3071782504" at bounding box center [473, 522] width 421 height 74
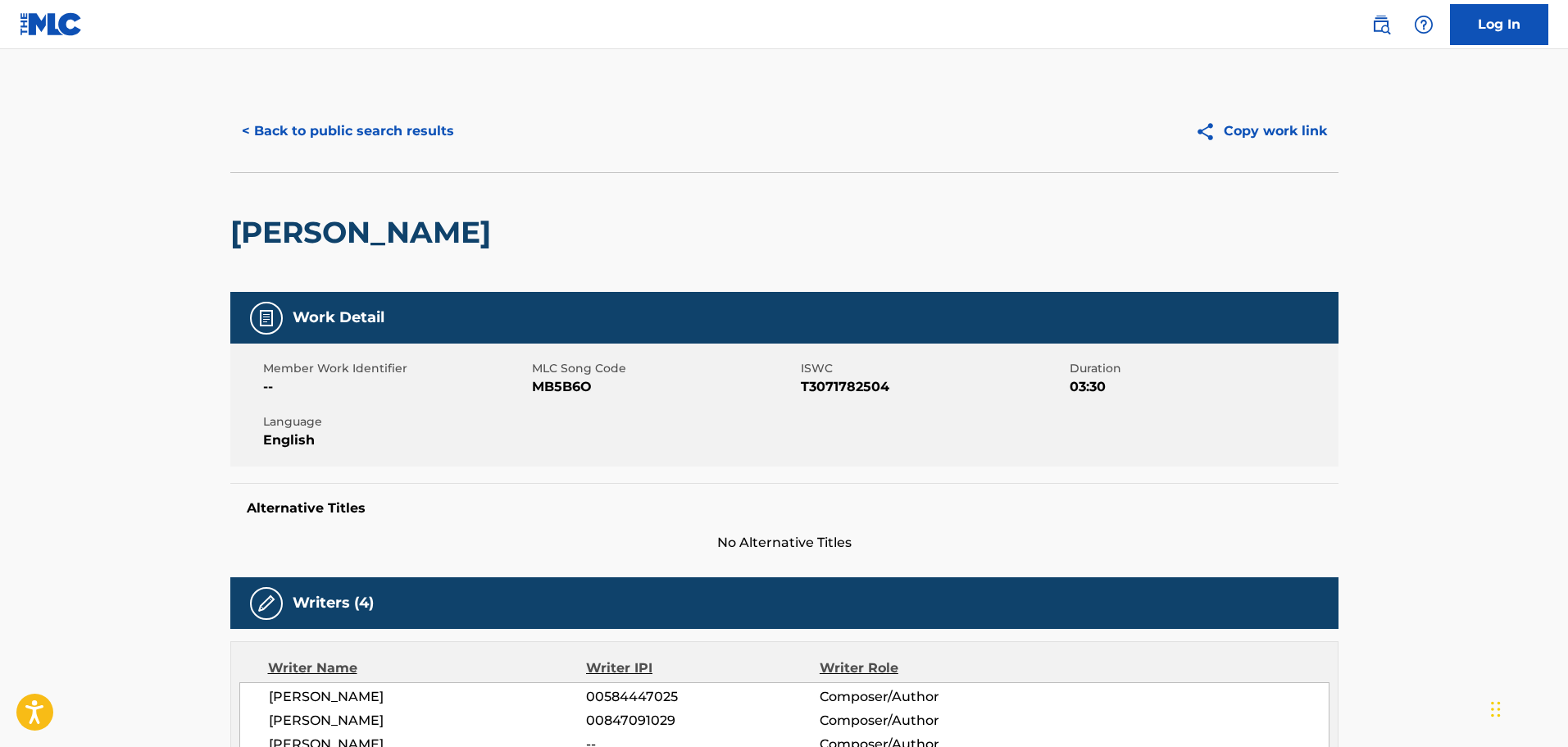
click at [317, 134] on button "< Back to public search results" at bounding box center [347, 131] width 235 height 41
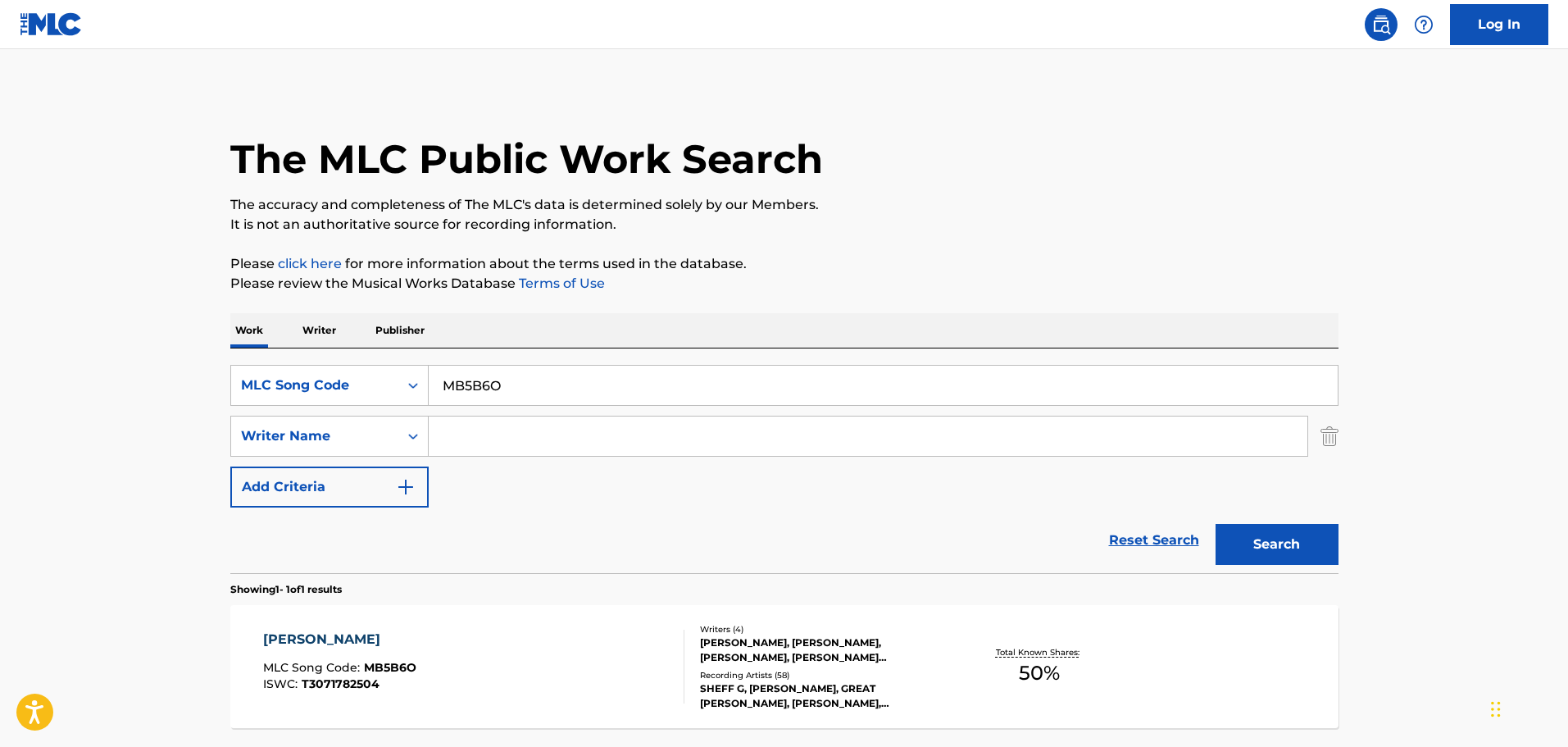
scroll to position [52, 0]
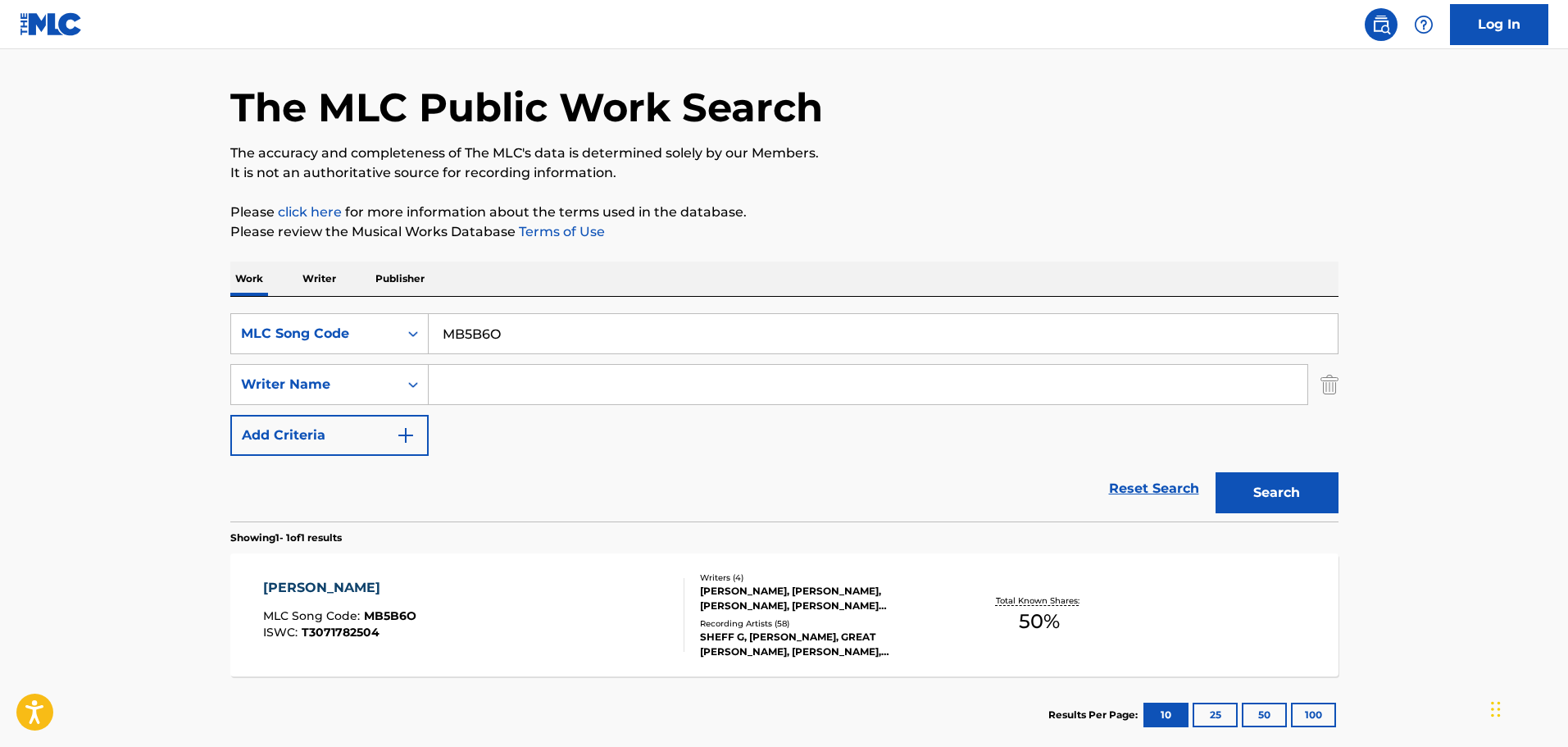
drag, startPoint x: 501, startPoint y: 336, endPoint x: 405, endPoint y: 304, distance: 101.1
click at [416, 304] on div "SearchWithCriteria9d1fd05f-e9ac-4019-a68c-50783775aee0 MLC Song Code MB5B6O Sea…" at bounding box center [784, 409] width 1108 height 225
paste input "BA72ER"
type input "BA72ER"
click at [1269, 487] on button "Search" at bounding box center [1277, 492] width 123 height 41
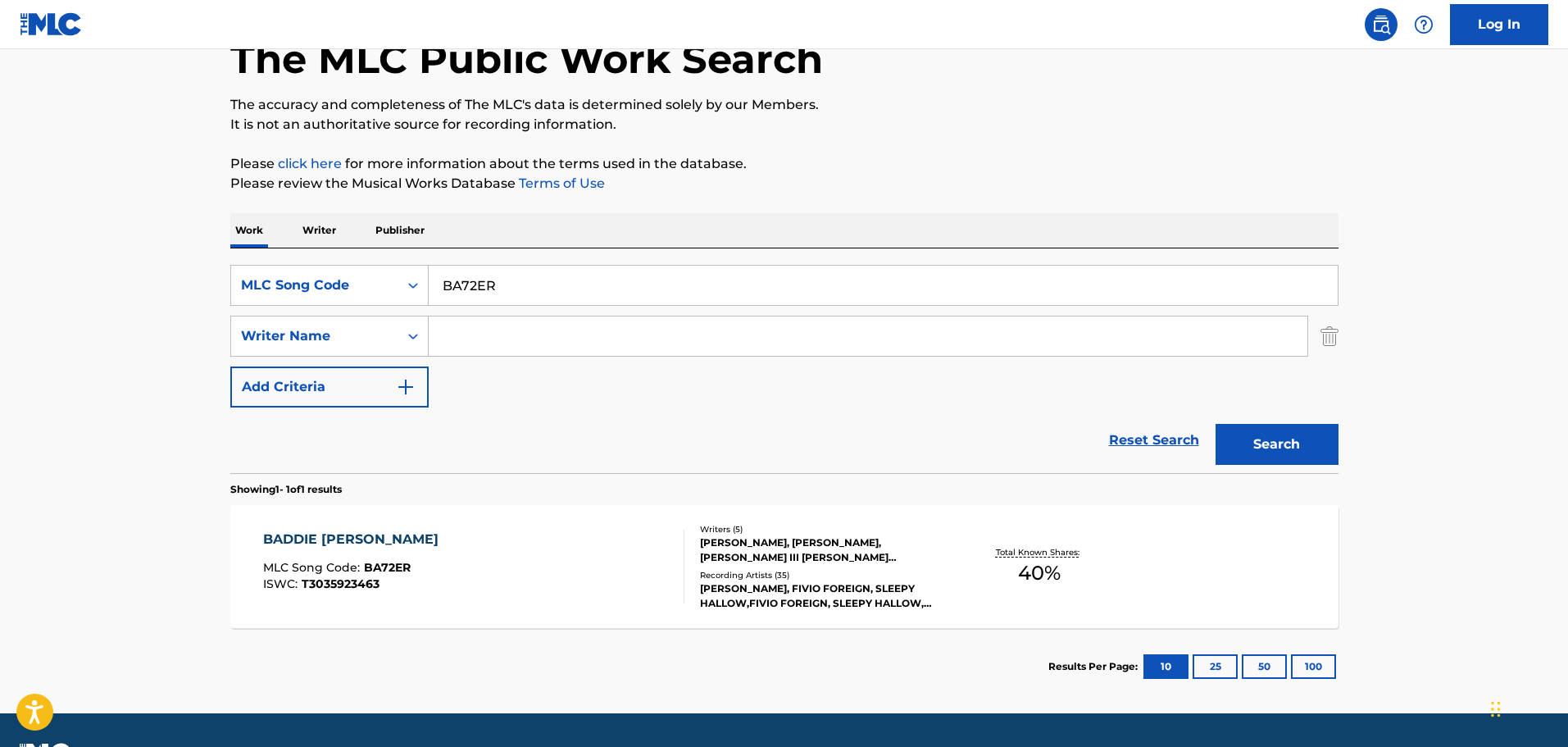
scroll to position [145, 0]
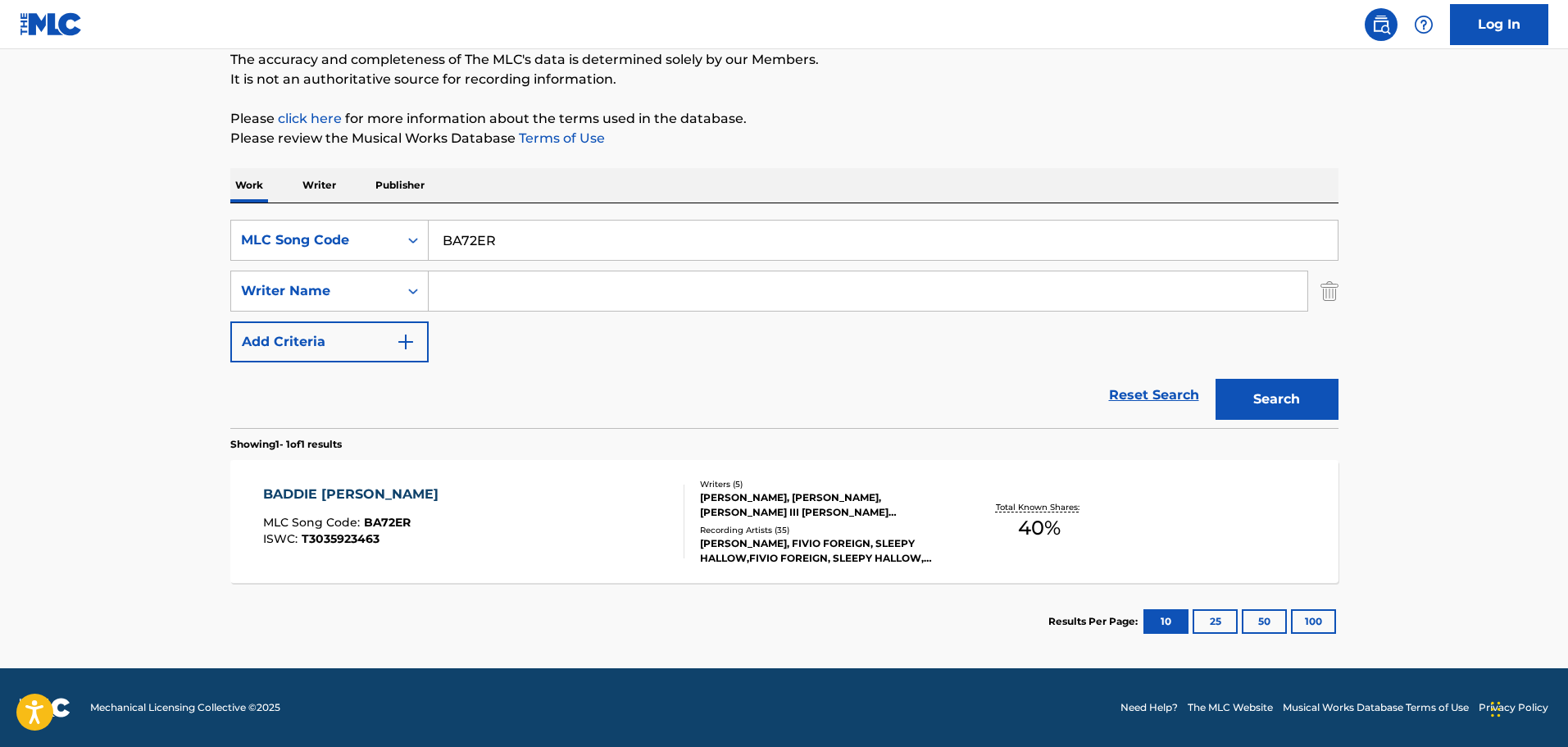
click at [623, 525] on div "BADDIE [PERSON_NAME] MLC Song Code : BA72ER ISWC : T3035923463" at bounding box center [473, 522] width 421 height 74
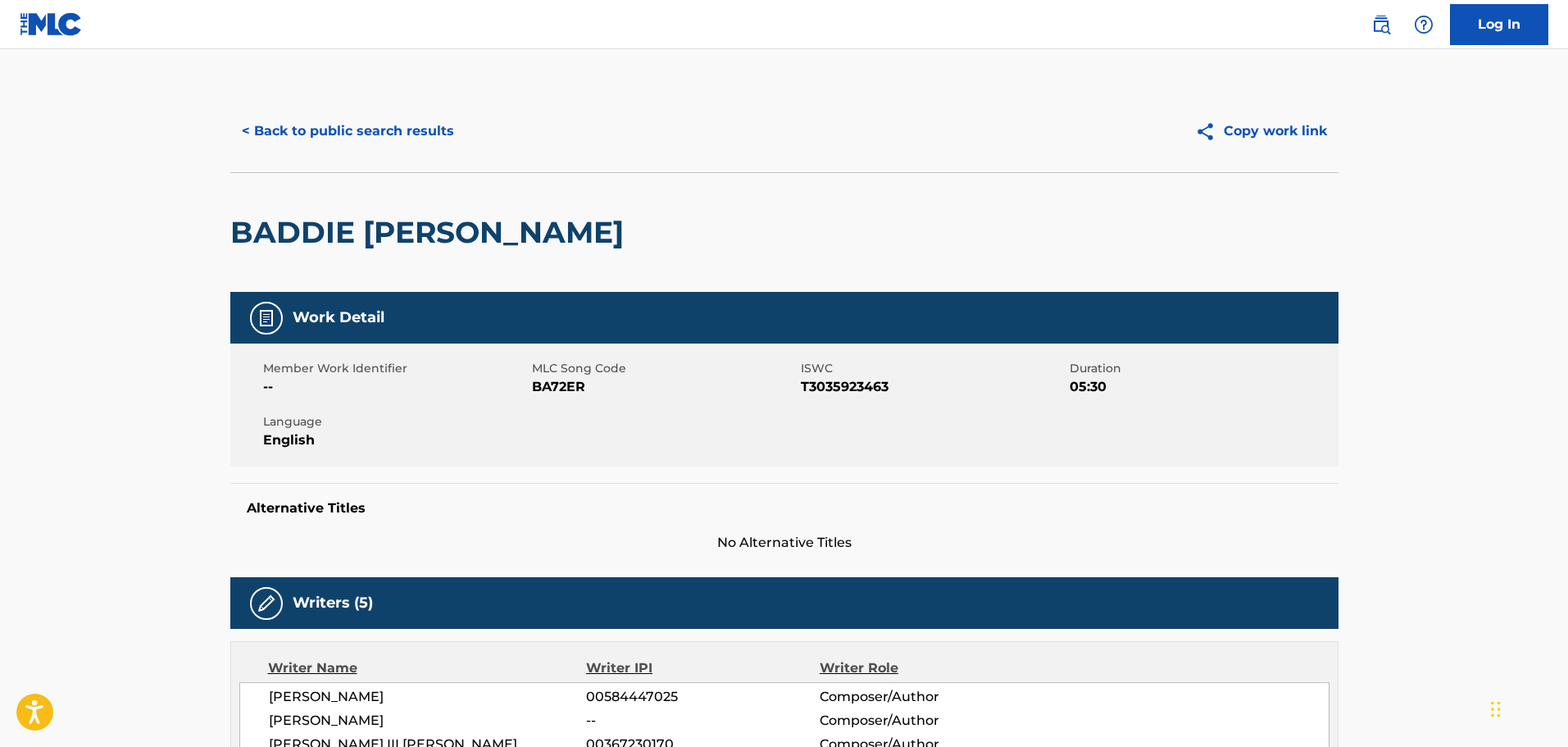
click at [317, 137] on button "< Back to public search results" at bounding box center [347, 131] width 235 height 41
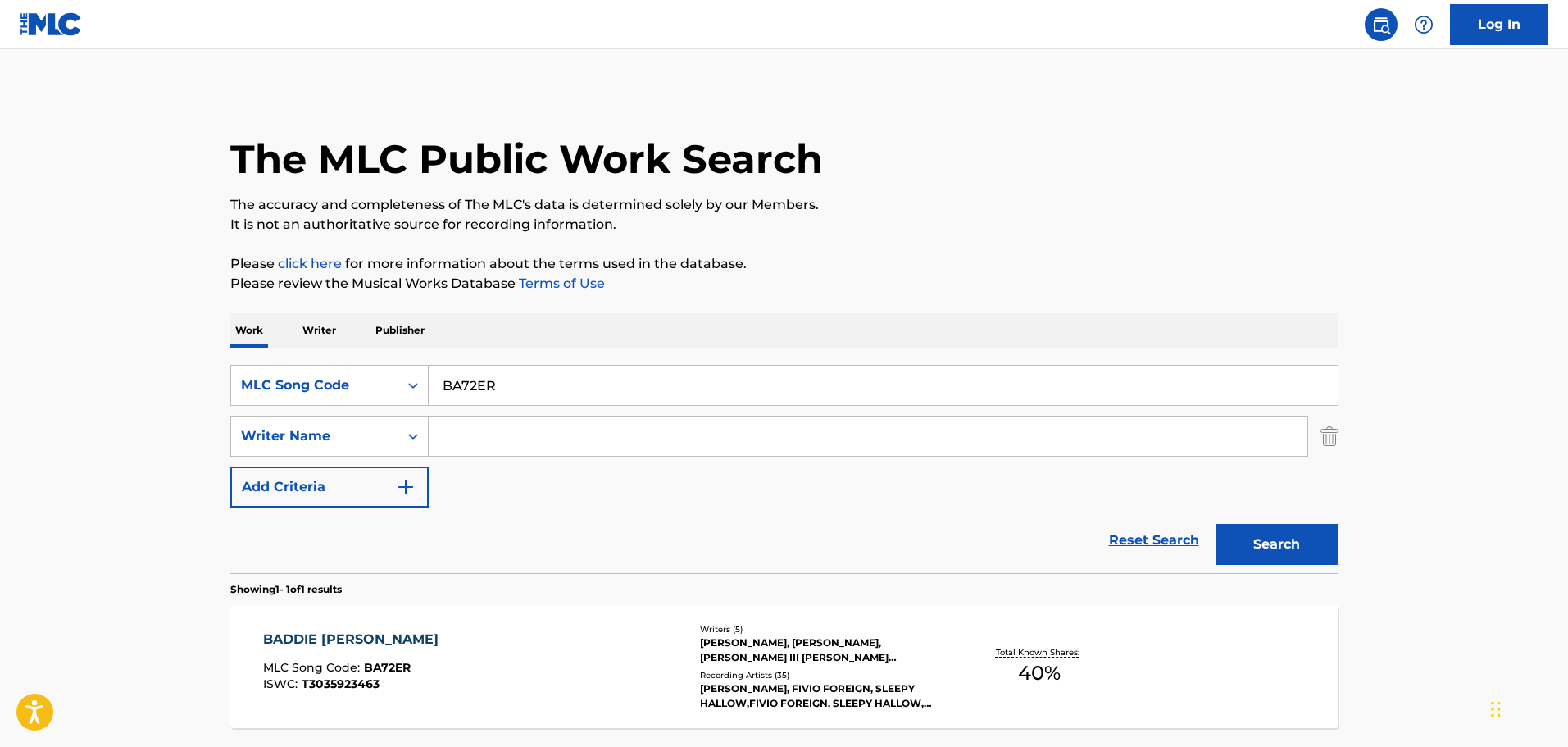
scroll to position [52, 0]
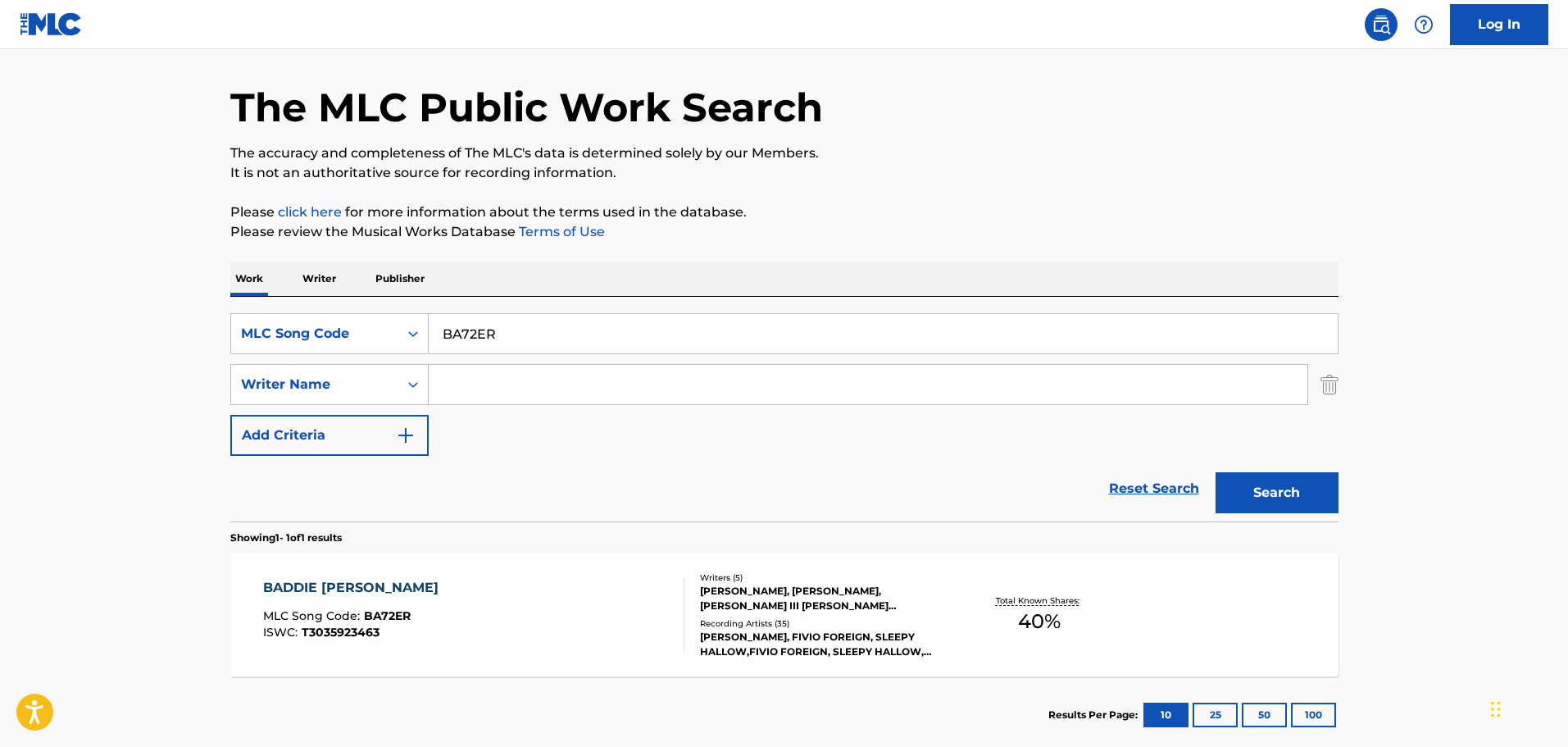
drag, startPoint x: 497, startPoint y: 335, endPoint x: 313, endPoint y: 307, distance: 185.9
click at [212, 281] on div "The MLC Public Work Search The accuracy and completeness of The MLC's data is d…" at bounding box center [785, 396] width 1148 height 715
paste input "ND1PPI"
type input "ND1PPI"
click at [1294, 480] on button "Search" at bounding box center [1277, 492] width 123 height 41
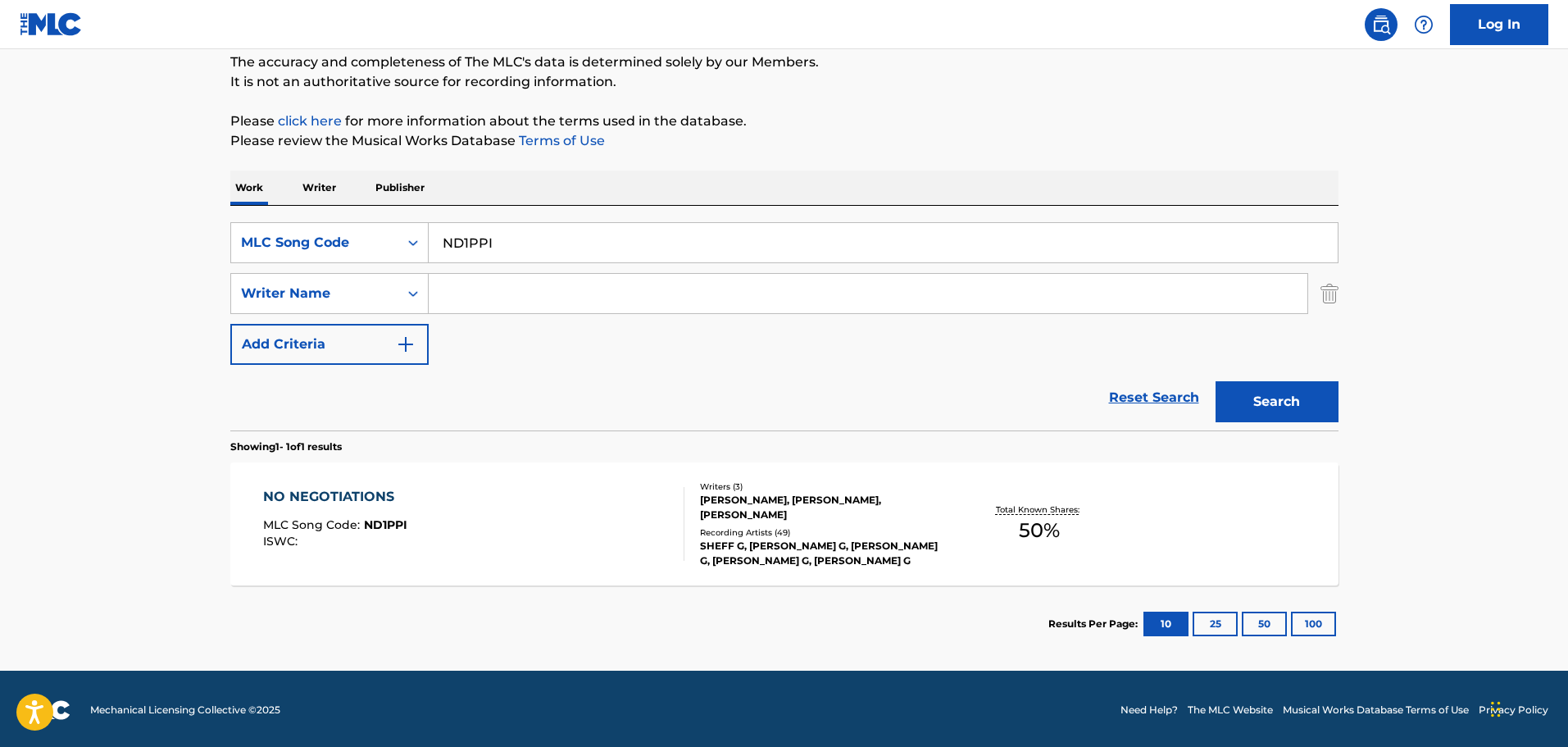
scroll to position [145, 0]
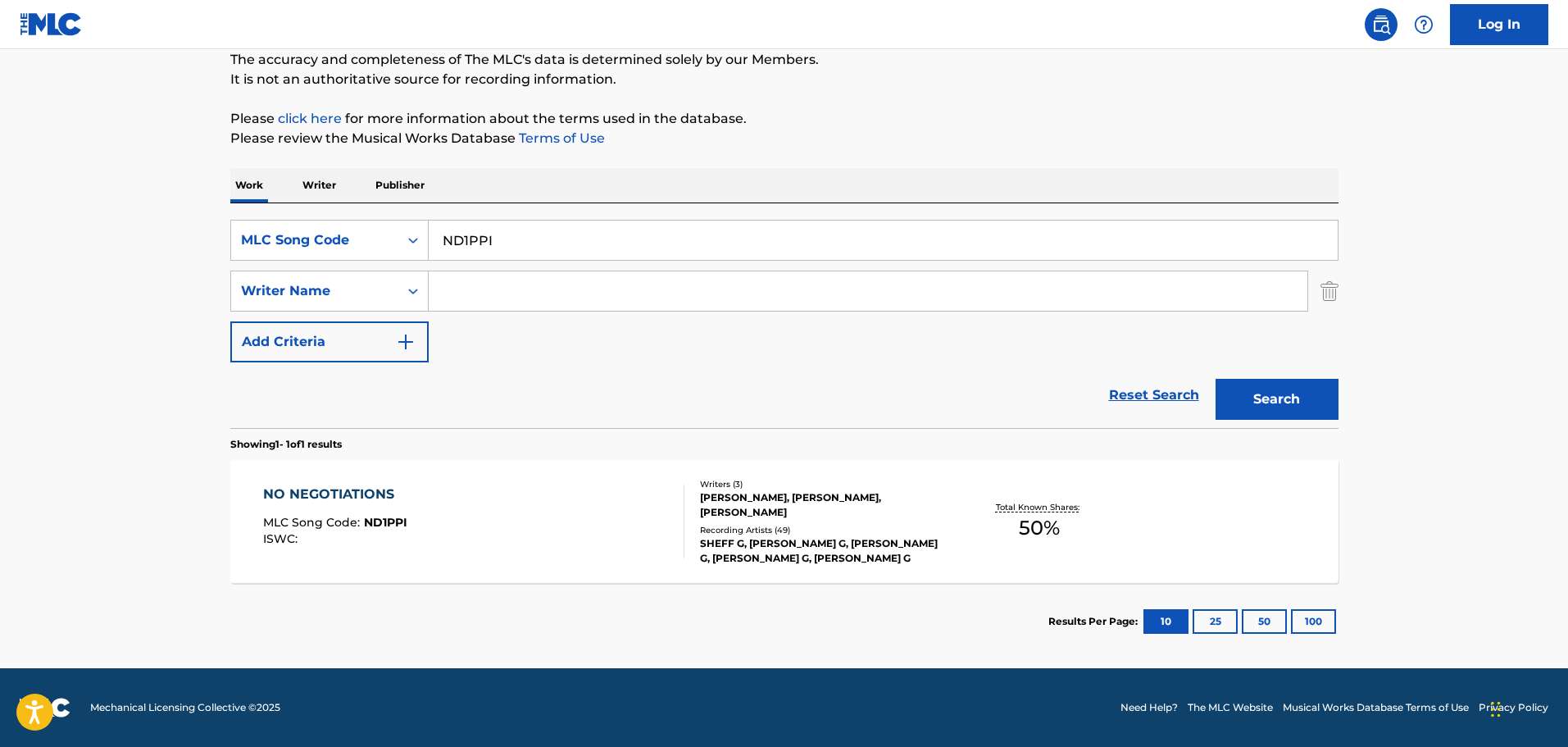
click at [604, 497] on div "NO NEGOTIATIONS MLC Song Code : ND1PPI ISWC :" at bounding box center [473, 522] width 421 height 74
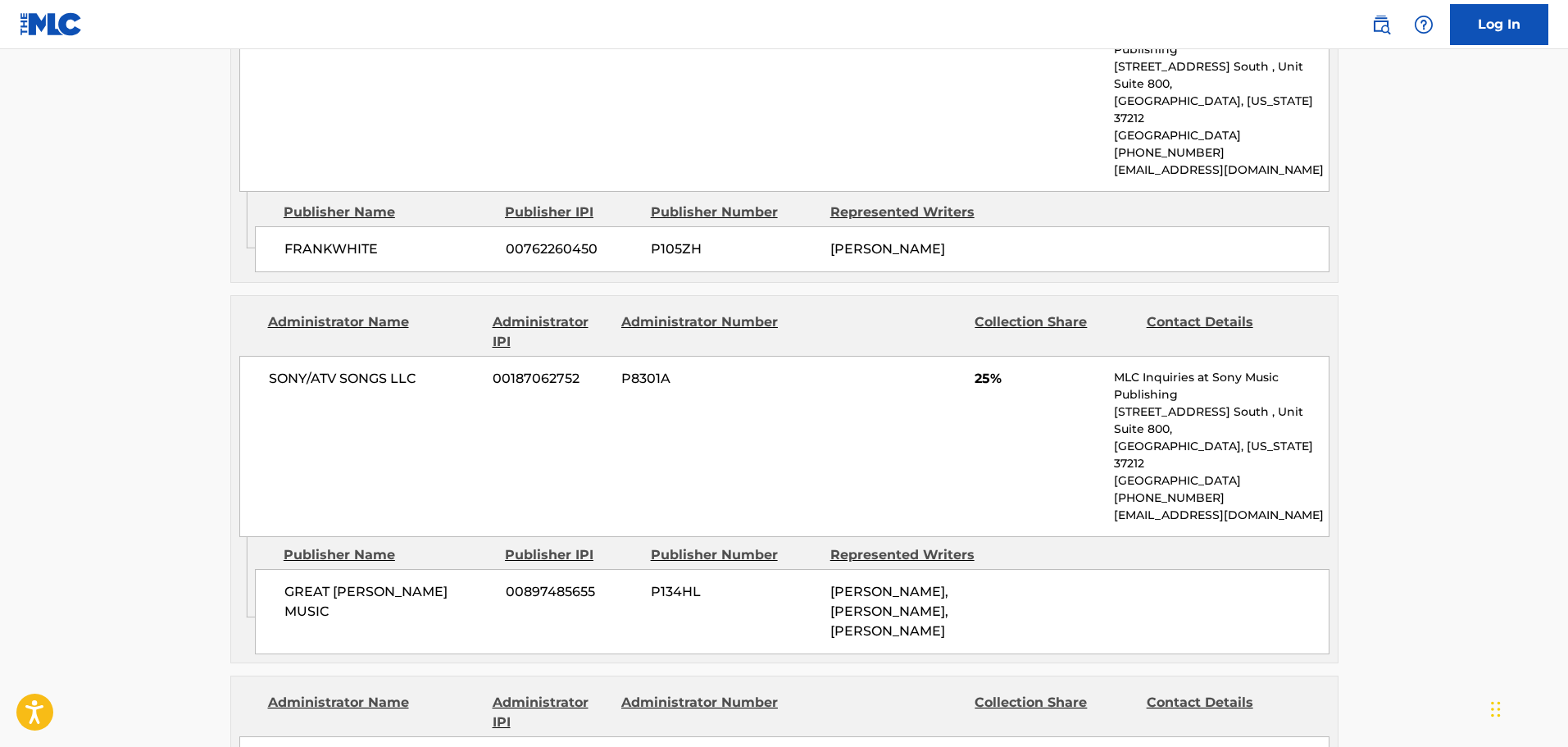
scroll to position [1230, 0]
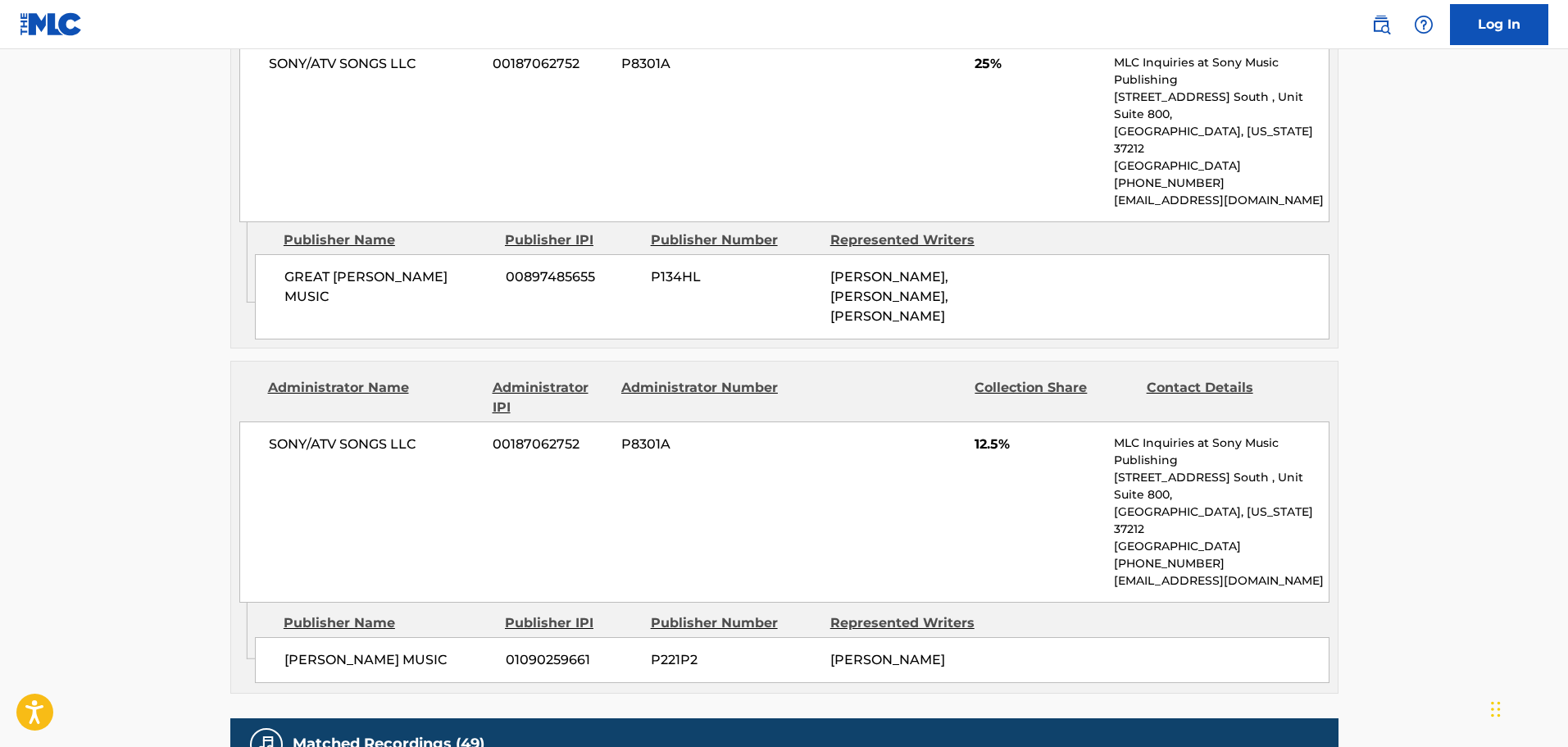
drag, startPoint x: 602, startPoint y: 232, endPoint x: 587, endPoint y: 239, distance: 16.5
click at [602, 254] on div "GREAT [PERSON_NAME] MUSIC 00897485655 P134HL [PERSON_NAME], [PERSON_NAME], [PER…" at bounding box center [792, 296] width 1075 height 85
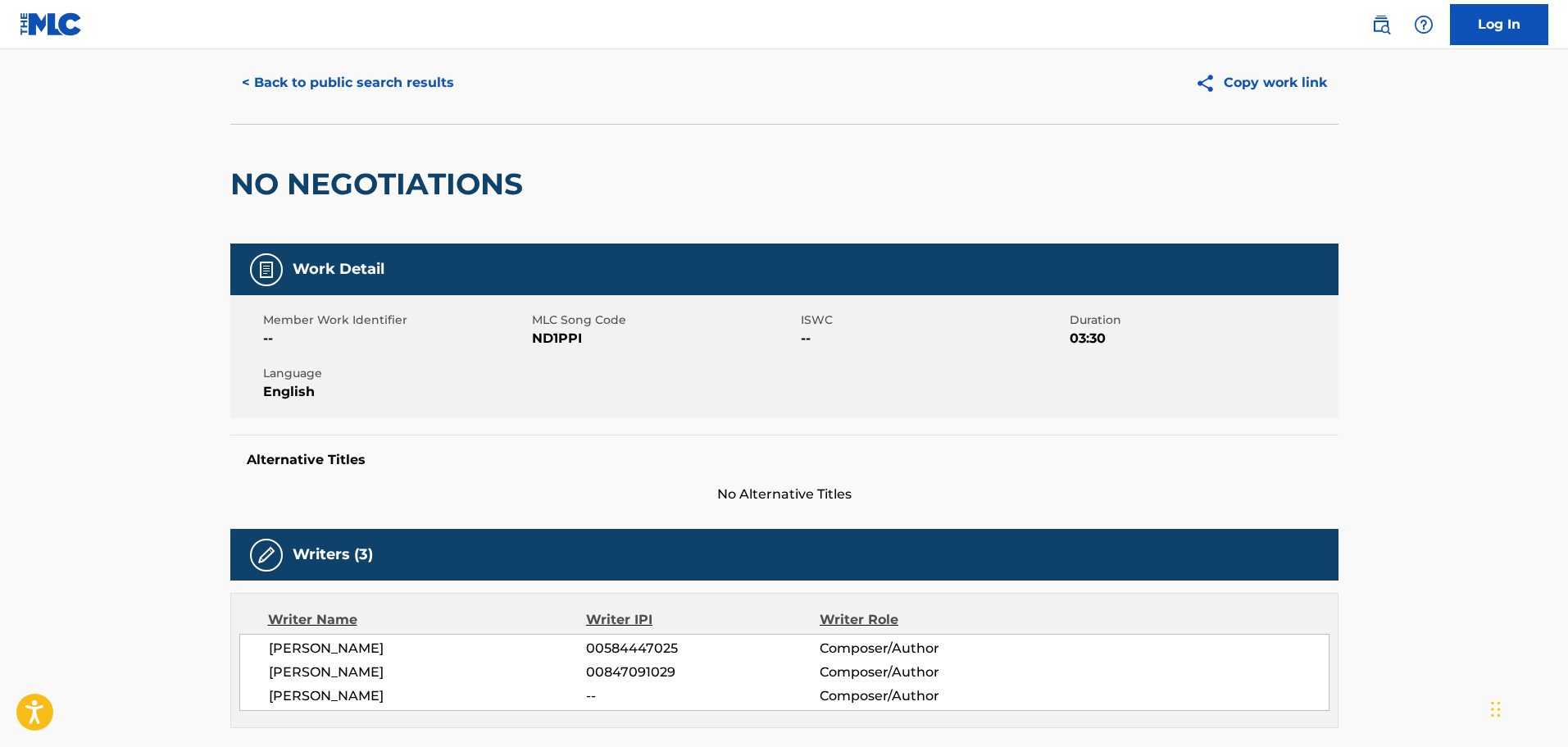
scroll to position [0, 0]
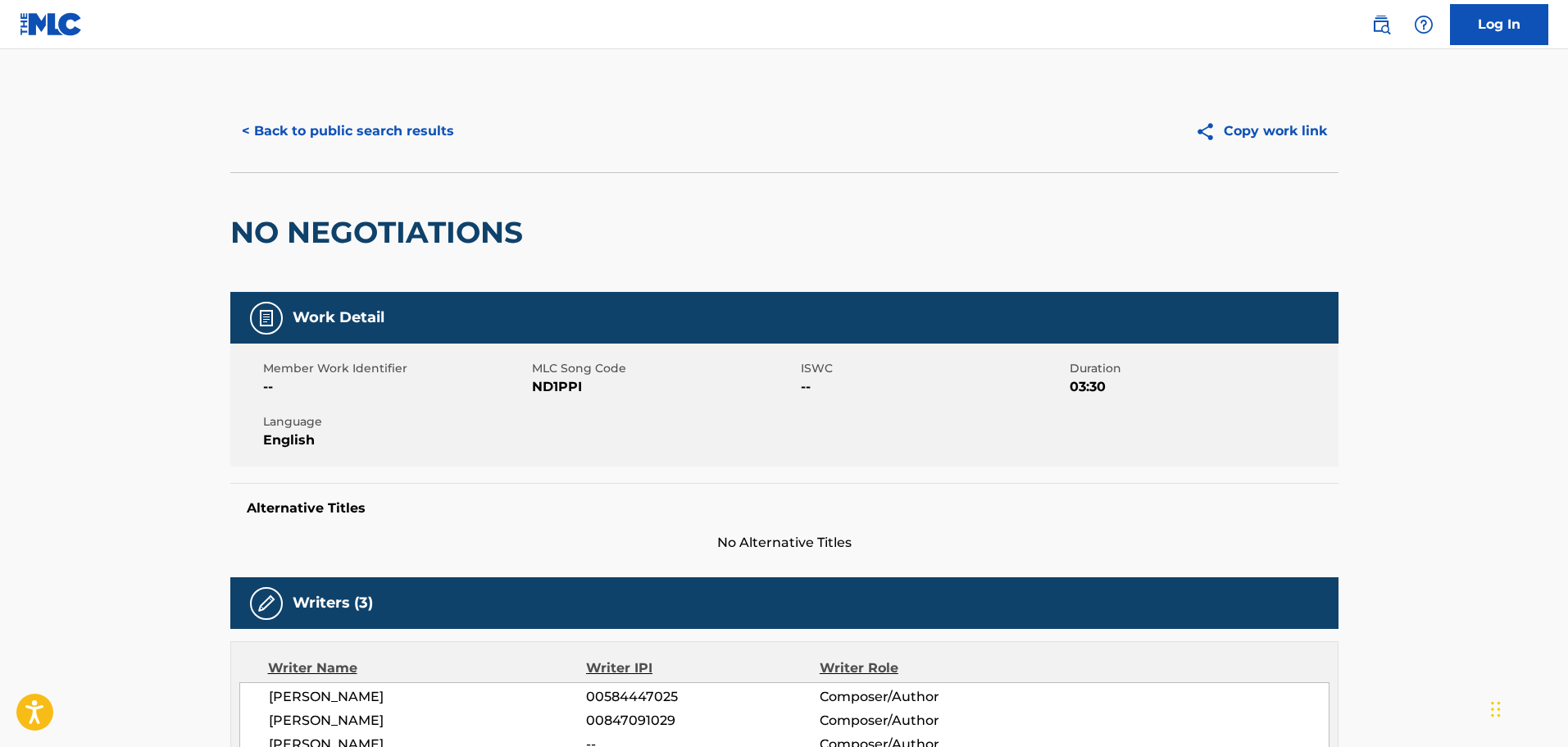
click at [261, 109] on div "< Back to public search results Copy work link" at bounding box center [784, 131] width 1108 height 82
drag, startPoint x: 339, startPoint y: 155, endPoint x: 325, endPoint y: 145, distance: 17.7
click at [333, 150] on div "< Back to public search results Copy work link" at bounding box center [784, 131] width 1108 height 82
click at [306, 134] on button "< Back to public search results" at bounding box center [347, 131] width 235 height 41
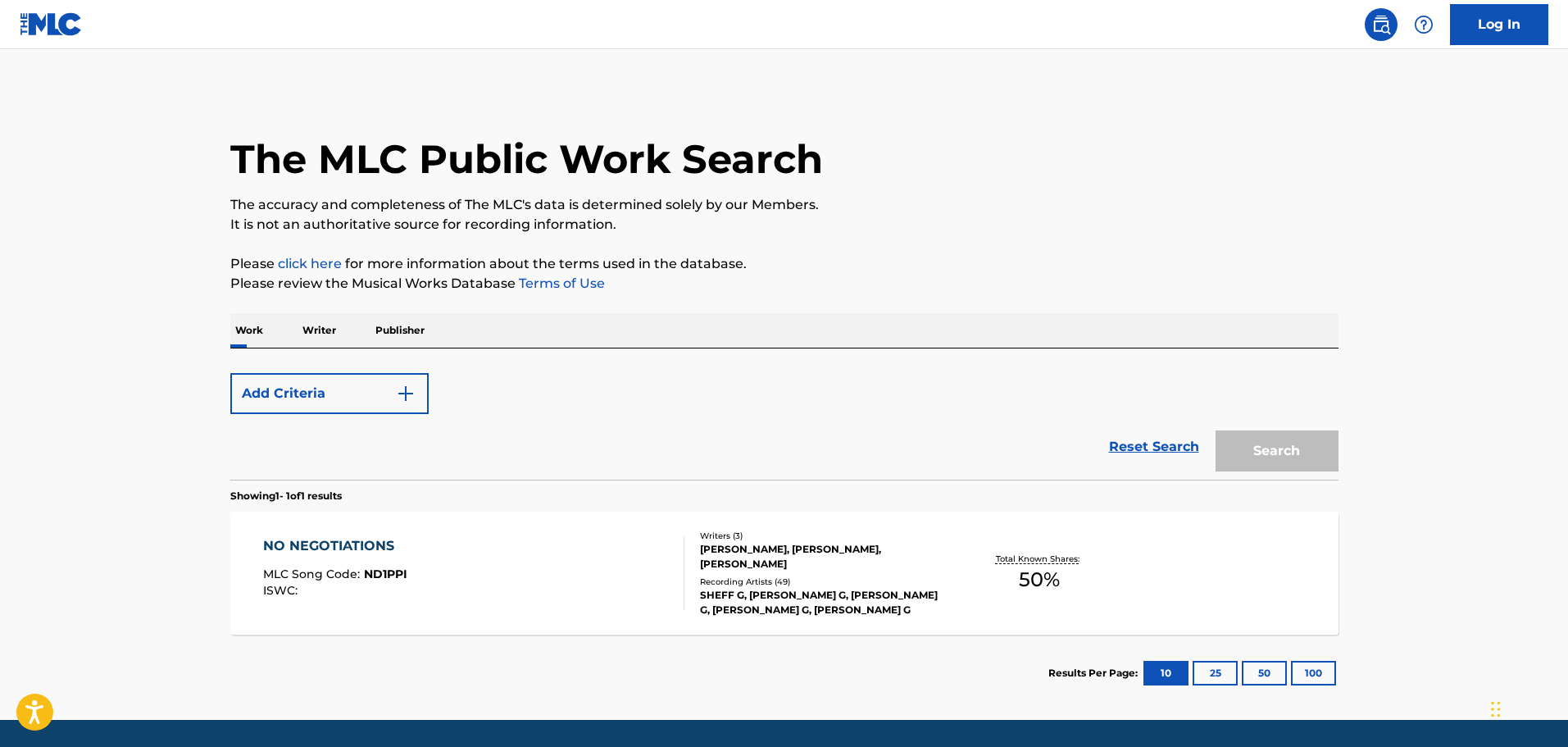
scroll to position [52, 0]
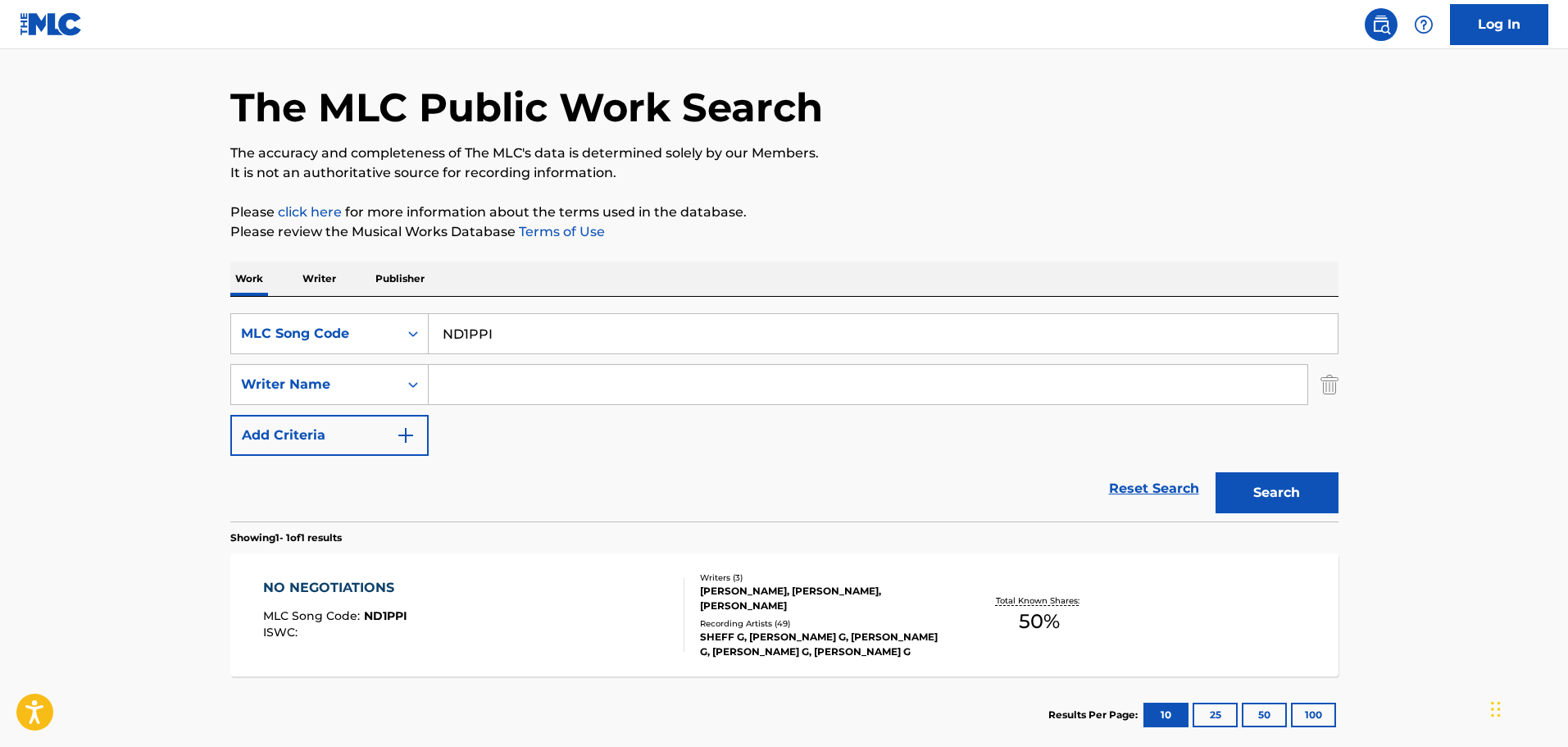
drag, startPoint x: 473, startPoint y: 316, endPoint x: 264, endPoint y: 266, distance: 214.9
click at [254, 258] on div "The MLC Public Work Search The accuracy and completeness of The MLC's data is d…" at bounding box center [785, 396] width 1148 height 715
paste input "BB9POD"
type input "BB9POD"
click at [1327, 505] on button "Search" at bounding box center [1277, 492] width 123 height 41
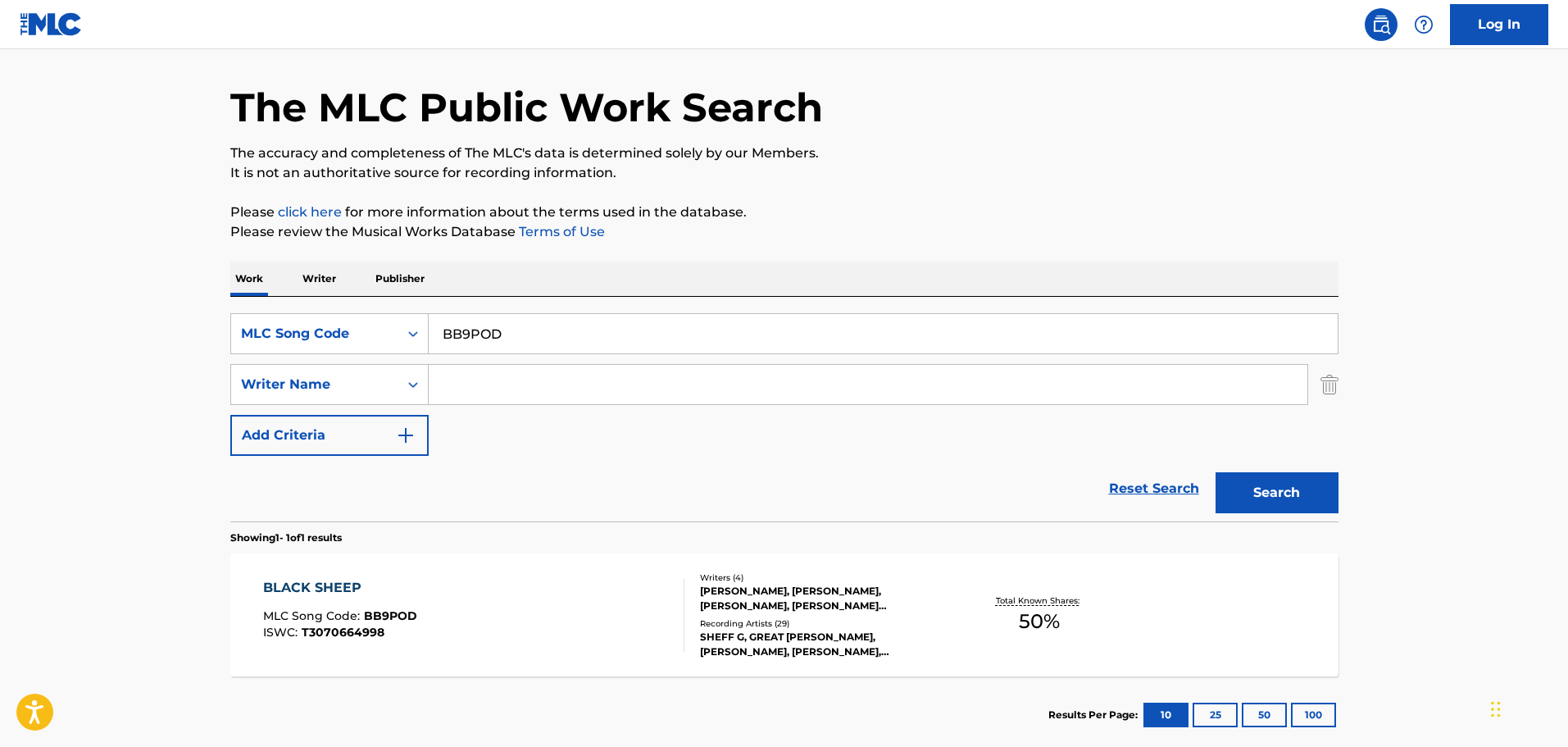
scroll to position [145, 0]
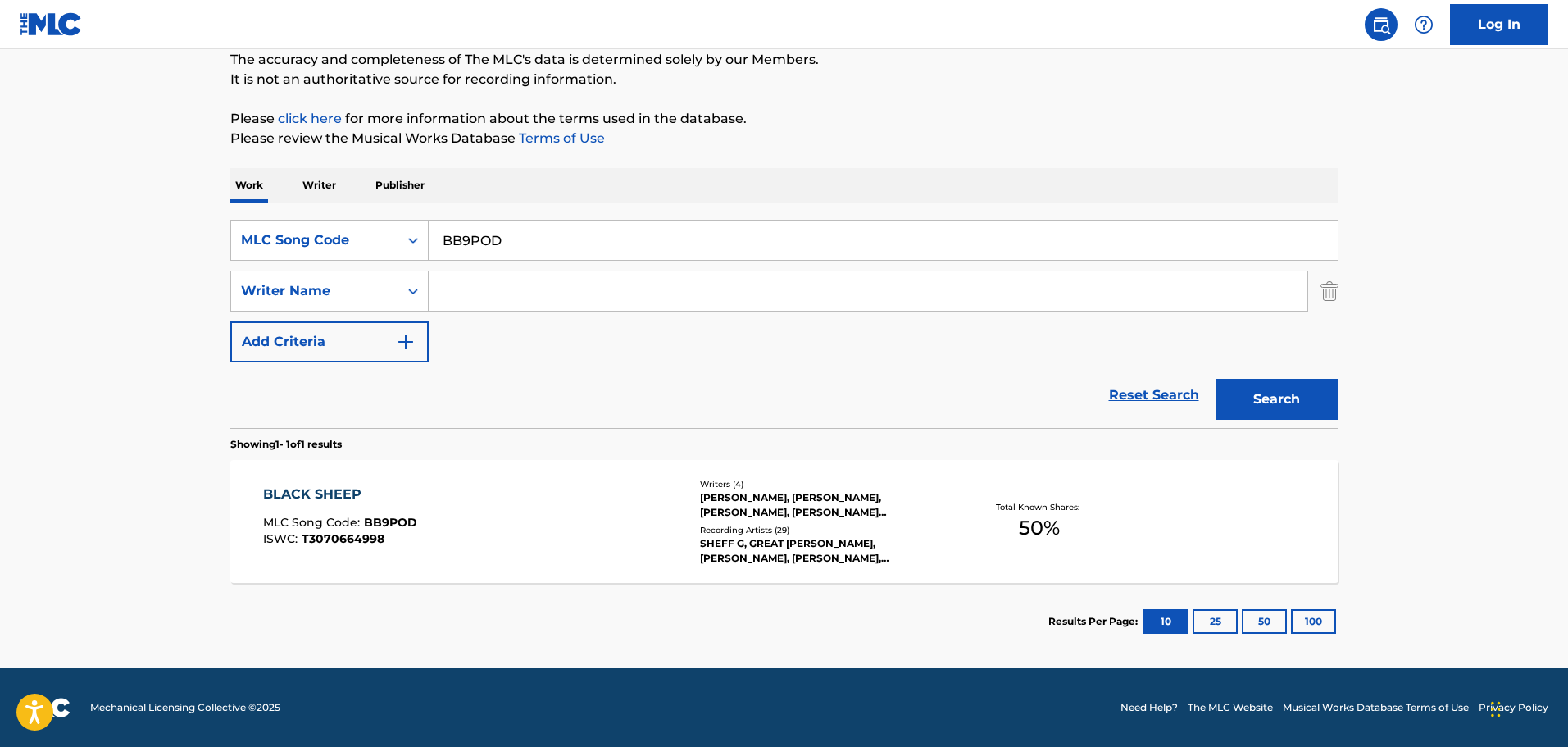
click at [643, 516] on div "BLACK SHEEP MLC Song Code : BB9POD ISWC : T3070664998" at bounding box center [473, 522] width 421 height 74
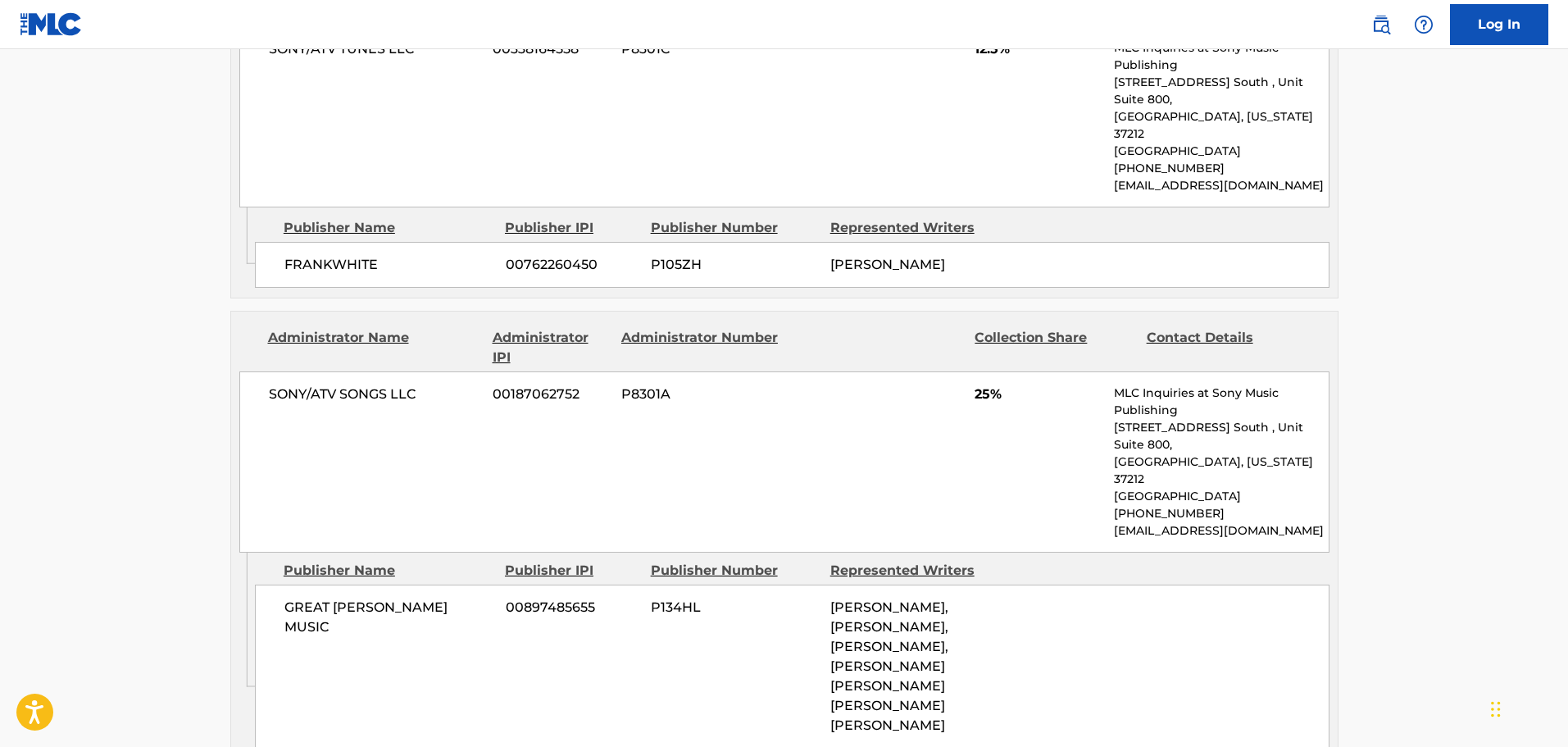
scroll to position [1230, 0]
